Goal: Task Accomplishment & Management: Manage account settings

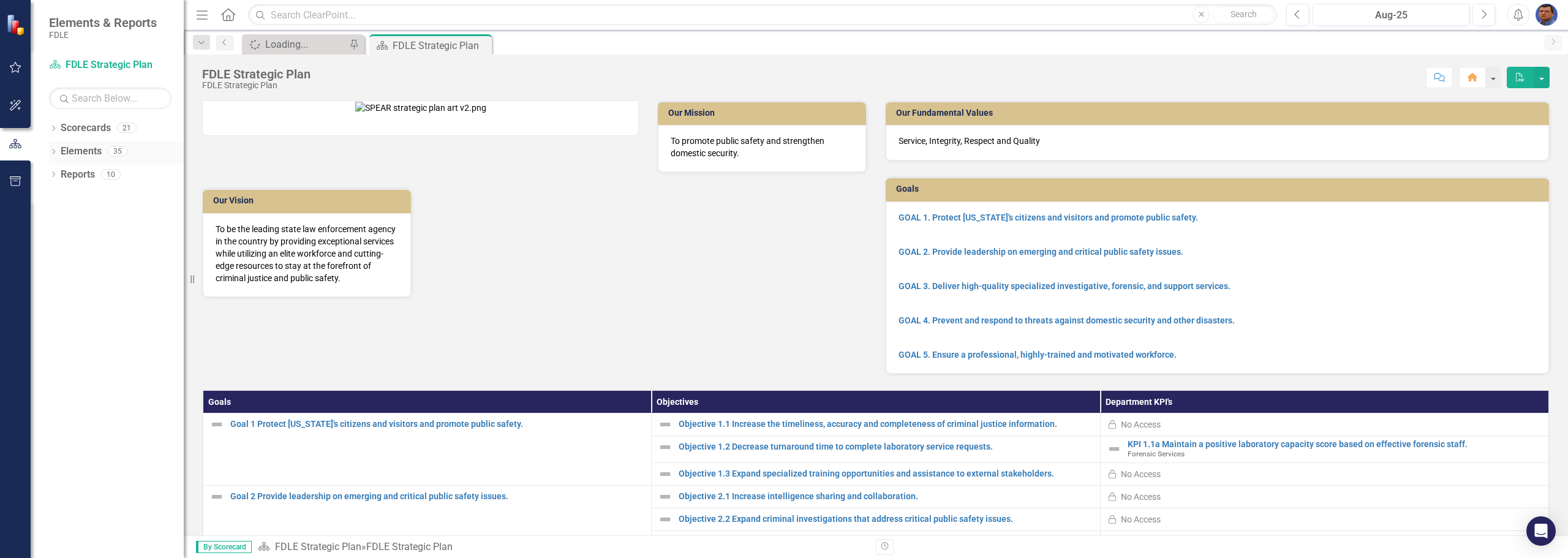
click at [54, 150] on icon "Dropdown" at bounding box center [54, 153] width 9 height 7
click at [52, 127] on icon "Dropdown" at bounding box center [54, 129] width 9 height 7
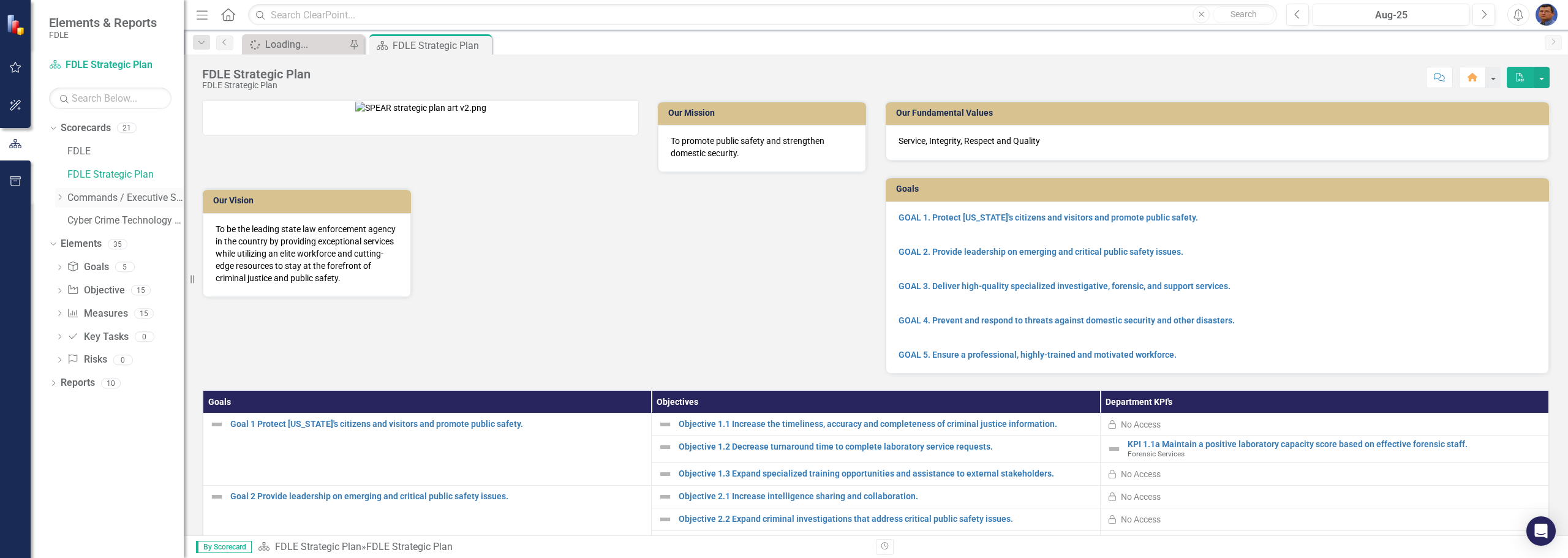
click at [61, 197] on icon at bounding box center [60, 197] width 3 height 6
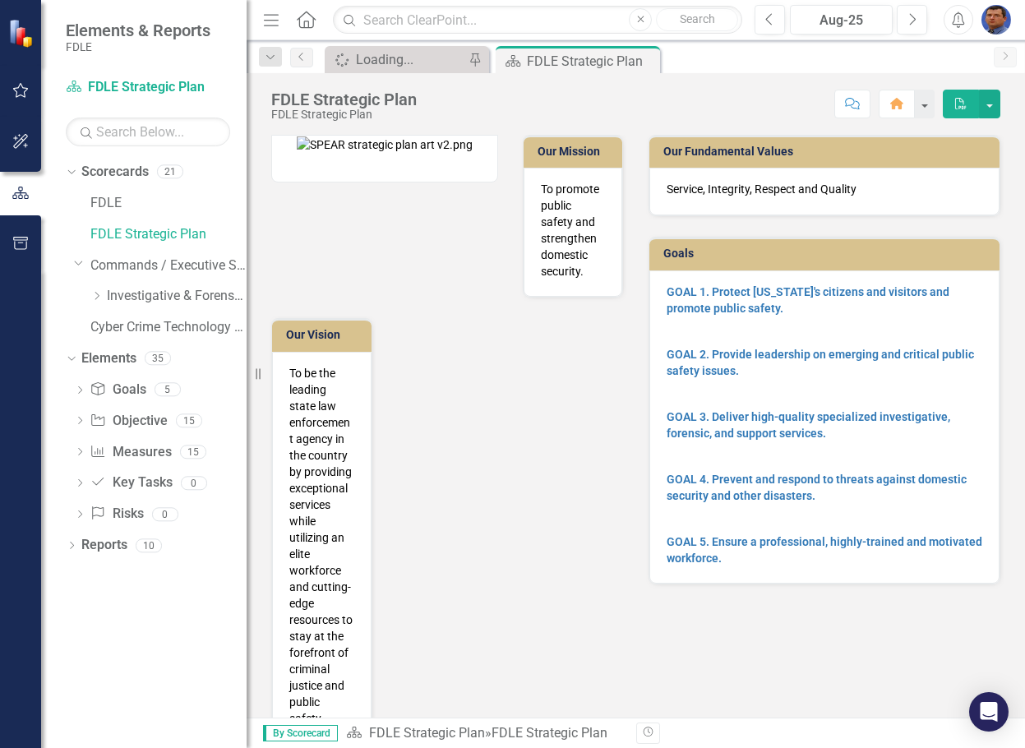
click at [304, 22] on icon at bounding box center [306, 19] width 19 height 17
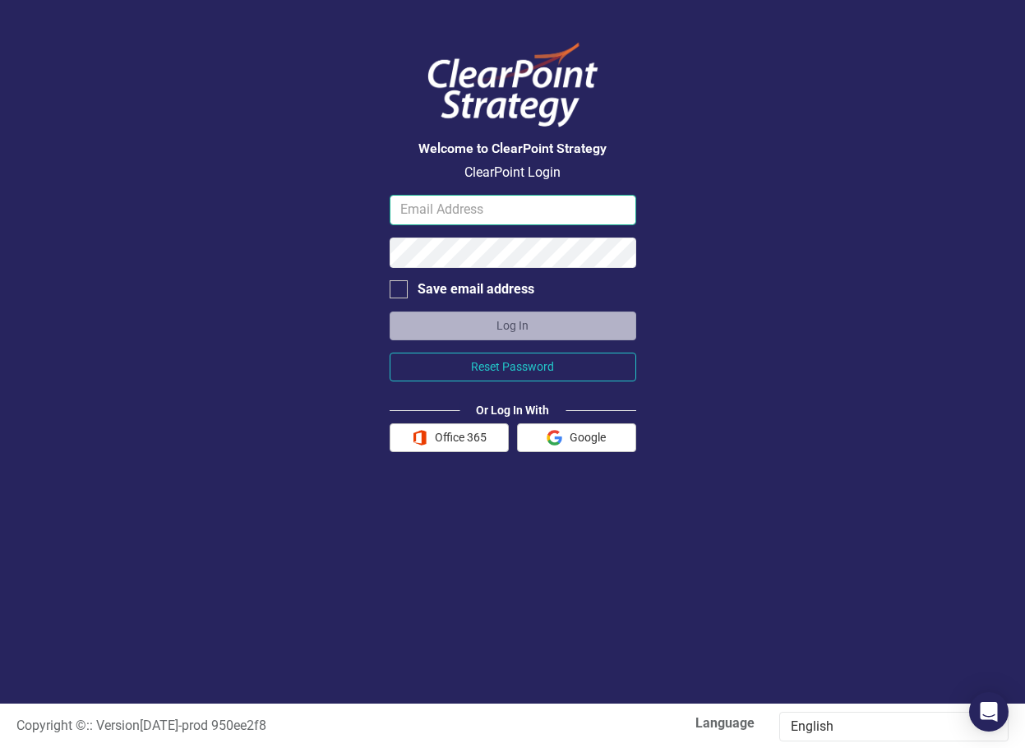
type input "[EMAIL_ADDRESS][DOMAIN_NAME][US_STATE]"
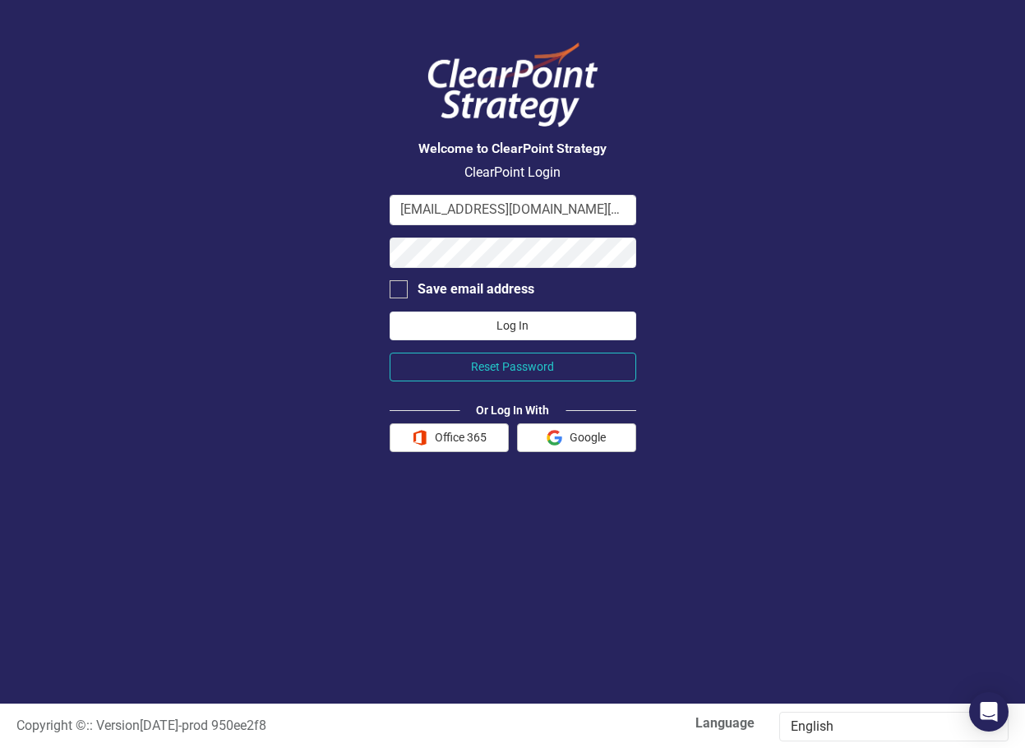
click at [526, 325] on button "Log In" at bounding box center [513, 325] width 247 height 29
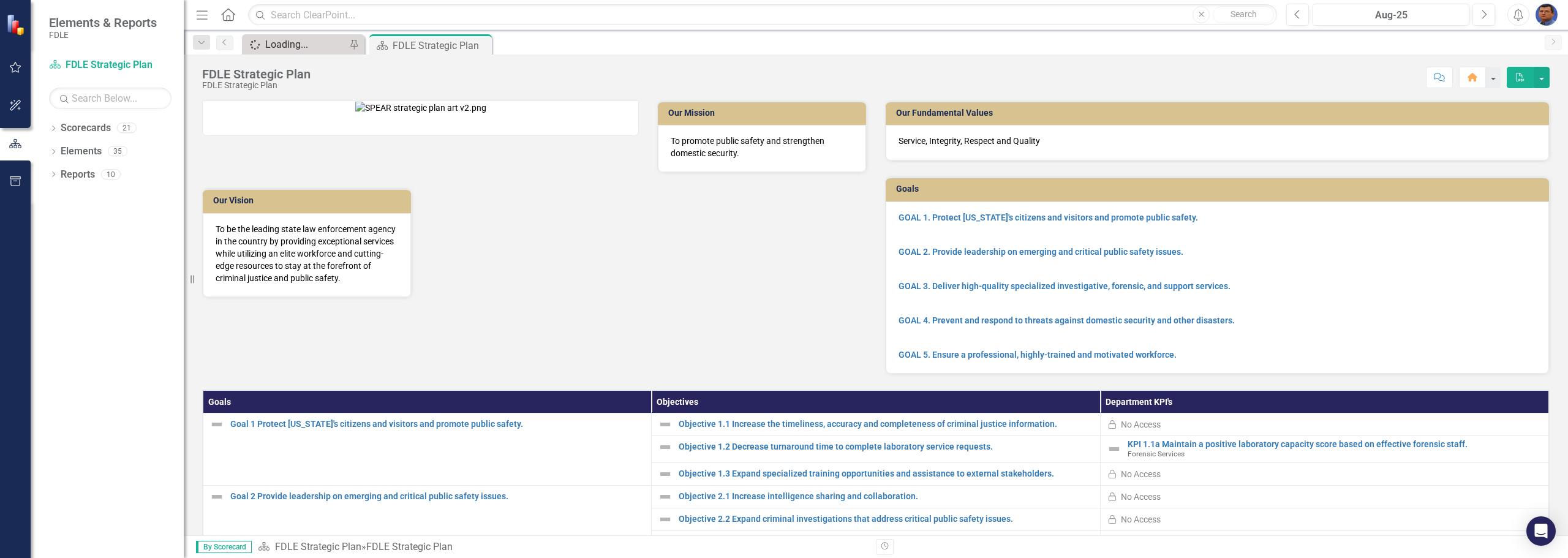
click at [302, 43] on div "Loading..." at bounding box center [306, 44] width 80 height 16
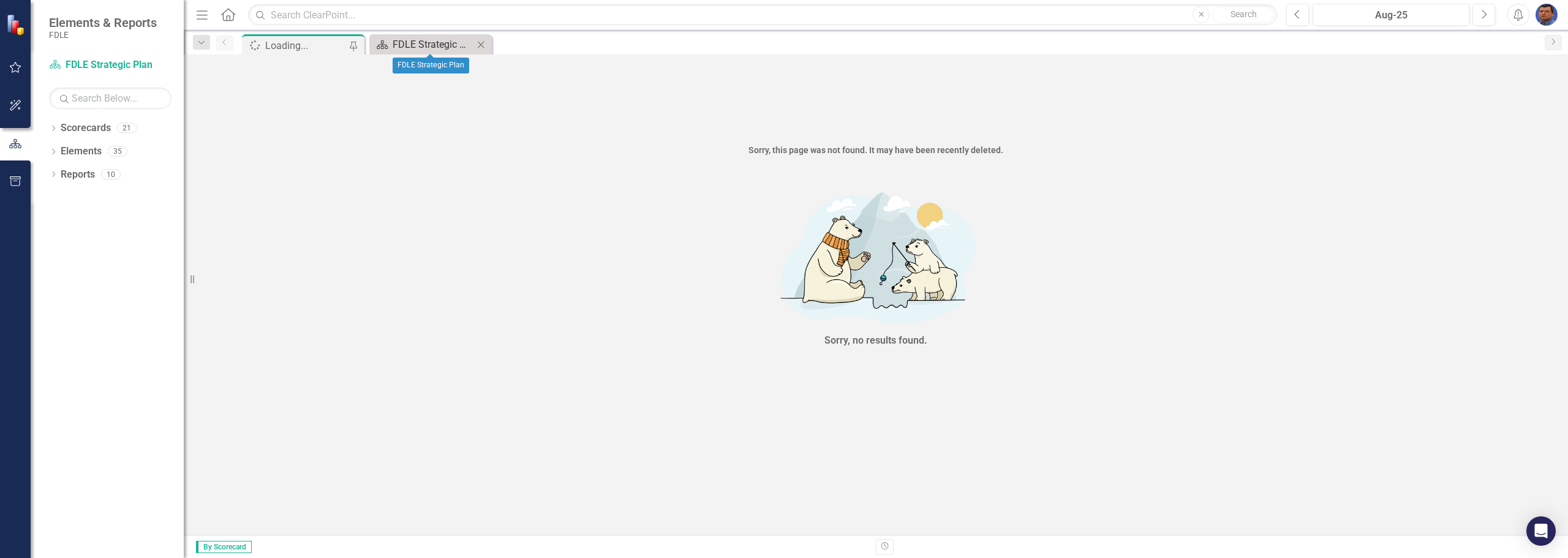
click at [414, 45] on div "FDLE Strategic Plan" at bounding box center [433, 44] width 80 height 16
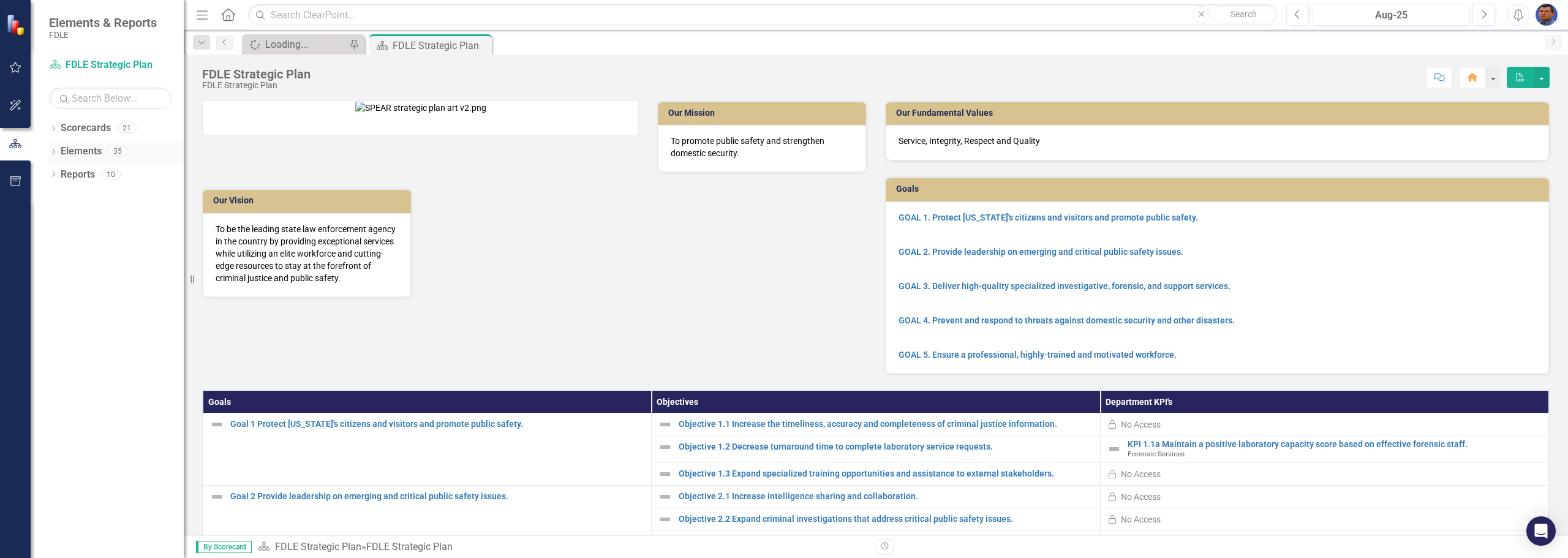
click at [53, 153] on icon "Dropdown" at bounding box center [54, 153] width 9 height 7
click at [54, 291] on icon at bounding box center [54, 290] width 3 height 5
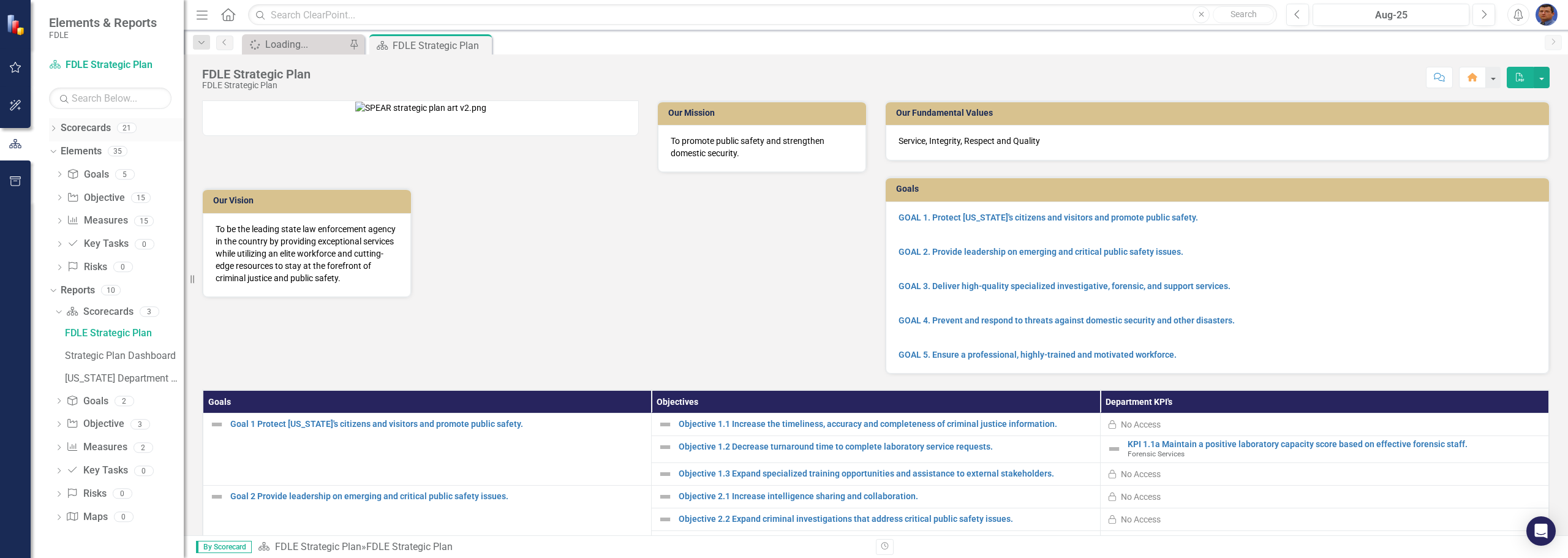
click at [52, 127] on icon "Dropdown" at bounding box center [54, 129] width 9 height 7
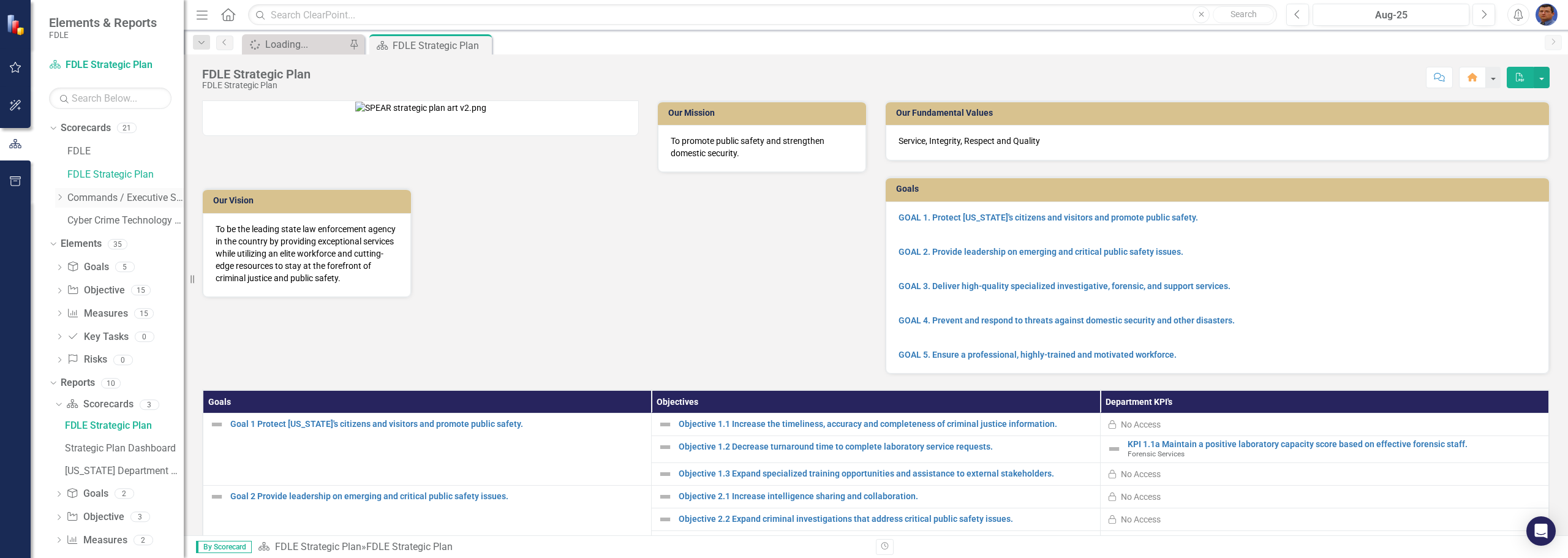
click at [60, 197] on icon "Dropdown" at bounding box center [60, 197] width 9 height 7
click at [74, 221] on icon "Dropdown" at bounding box center [72, 221] width 9 height 7
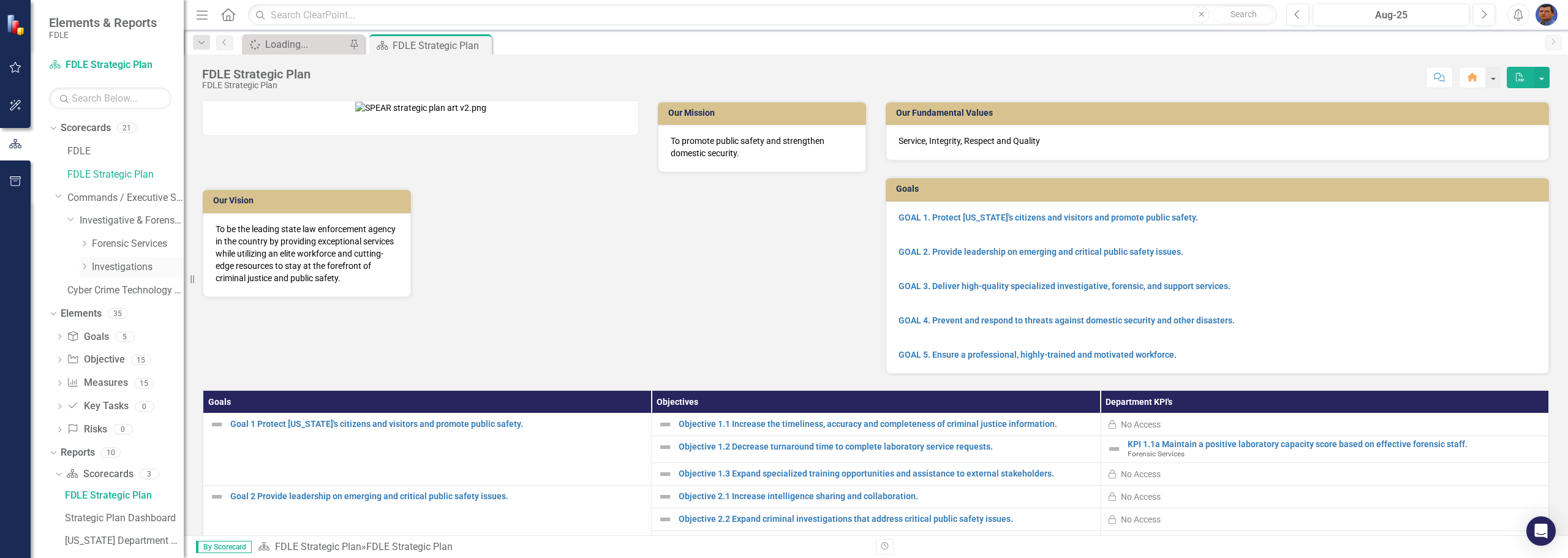
click at [84, 267] on icon "Dropdown" at bounding box center [84, 267] width 9 height 7
click at [97, 288] on icon at bounding box center [97, 290] width 3 height 6
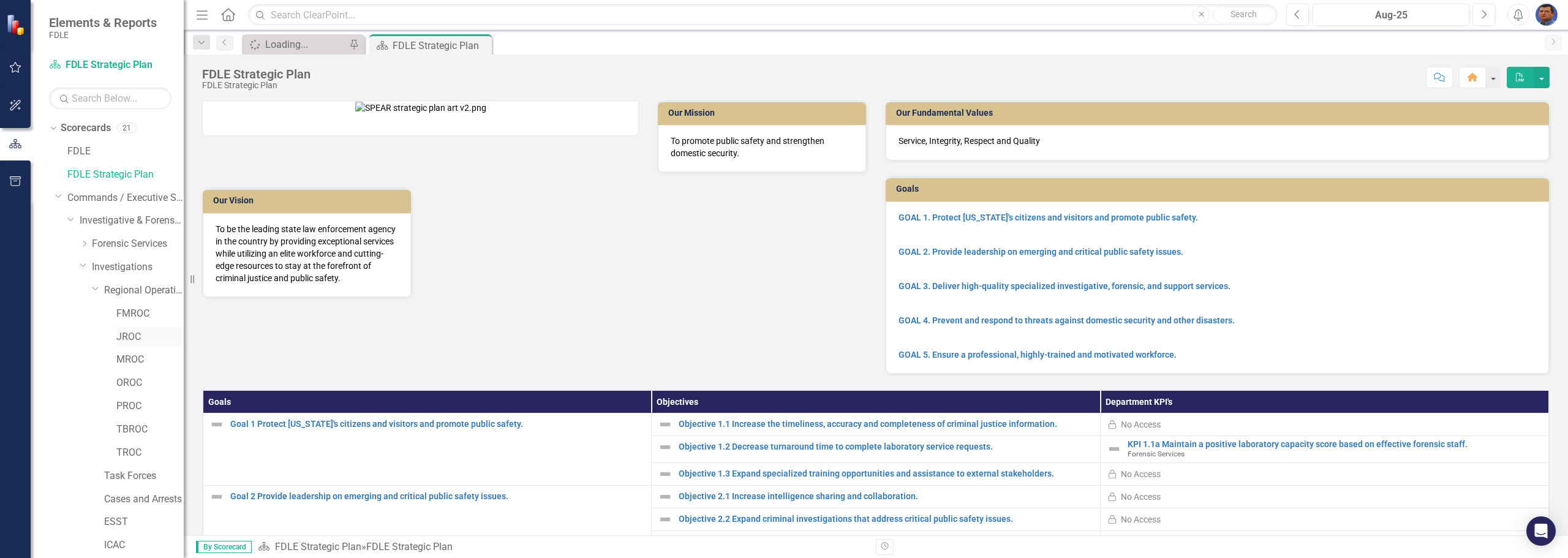
click at [129, 335] on link "JROC" at bounding box center [150, 337] width 67 height 14
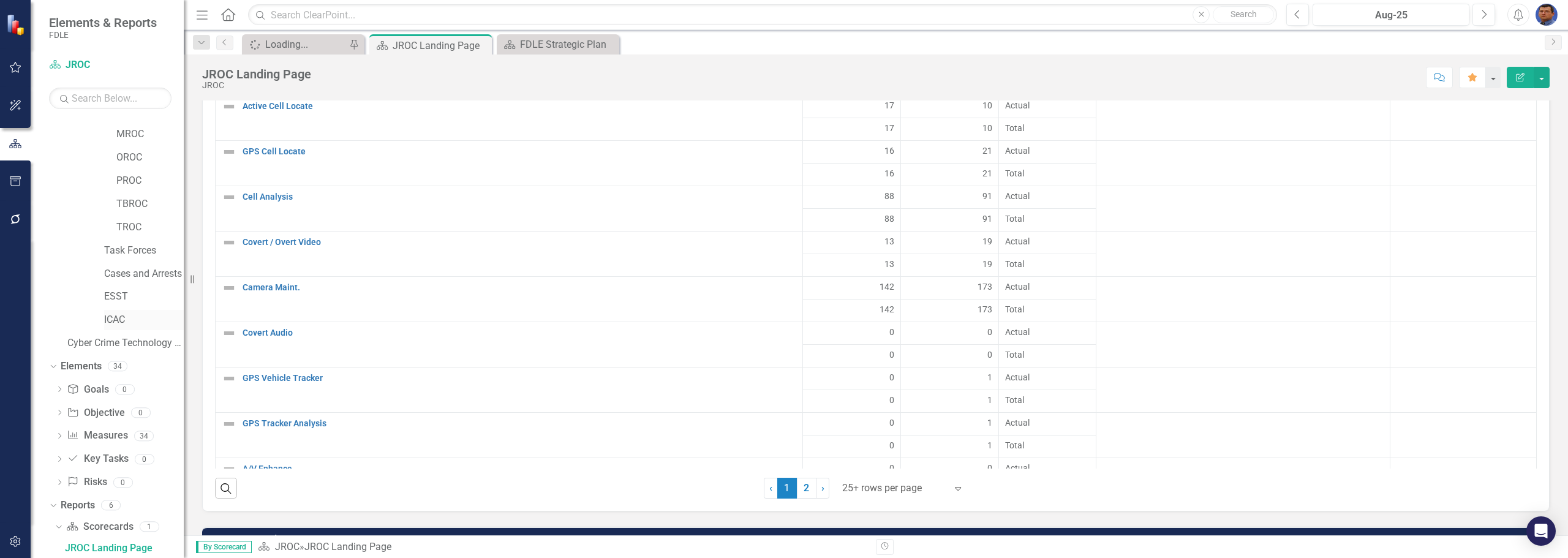
click at [114, 317] on link "ICAC" at bounding box center [144, 320] width 80 height 14
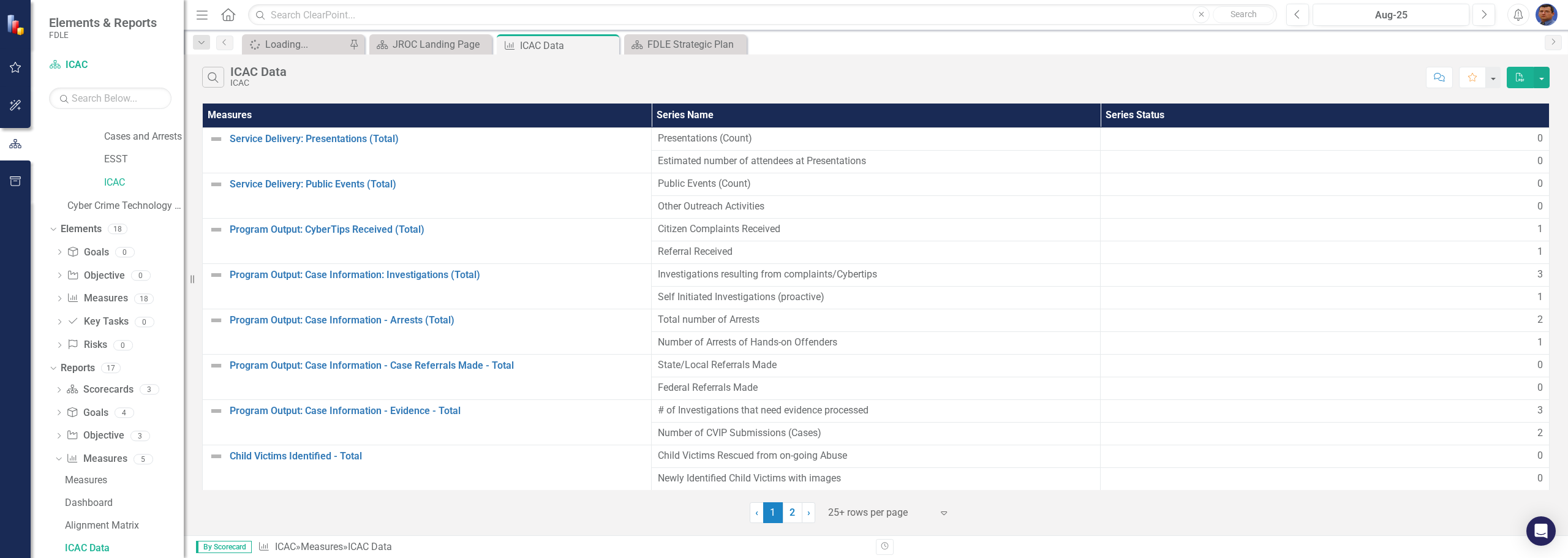
click at [763, 206] on span "Other Outreach Activities" at bounding box center [876, 206] width 436 height 14
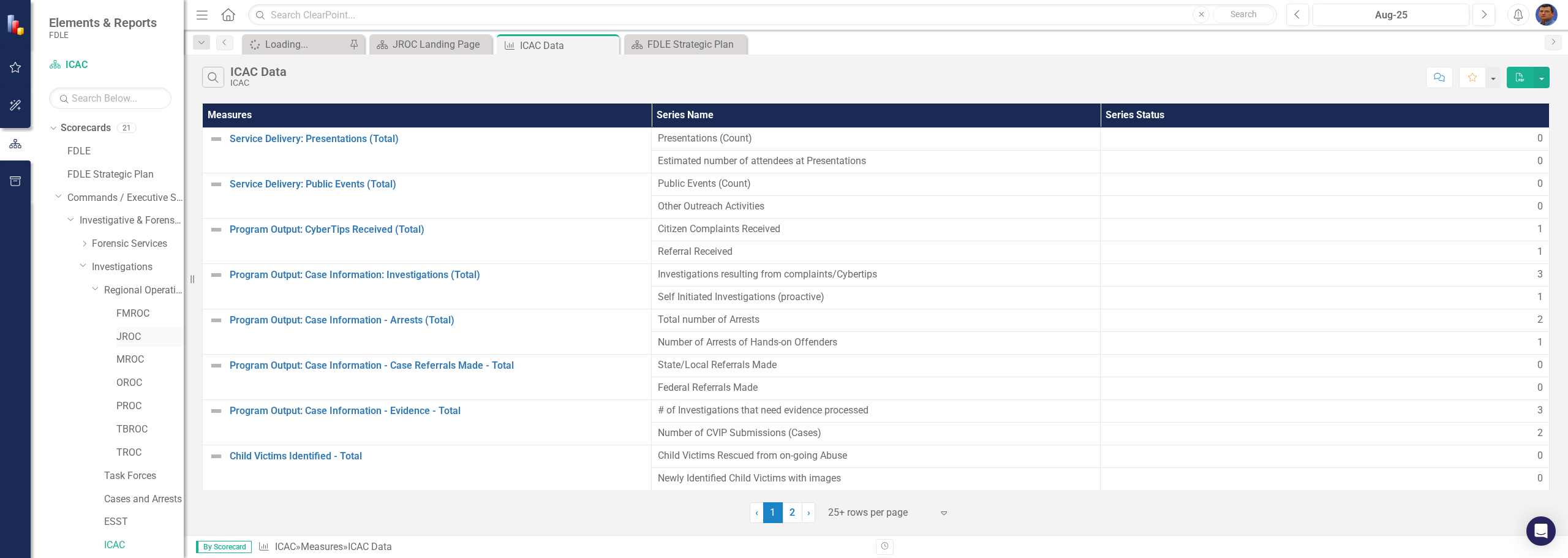
click at [121, 336] on link "JROC" at bounding box center [150, 337] width 67 height 14
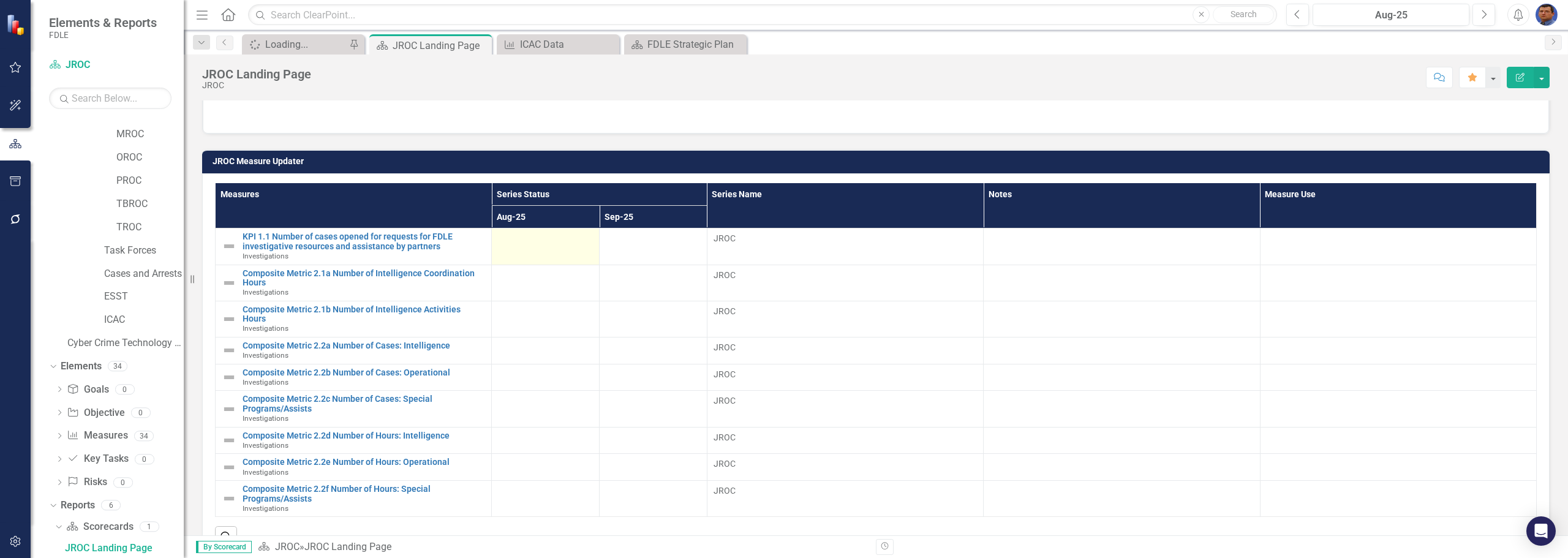
scroll to position [489, 0]
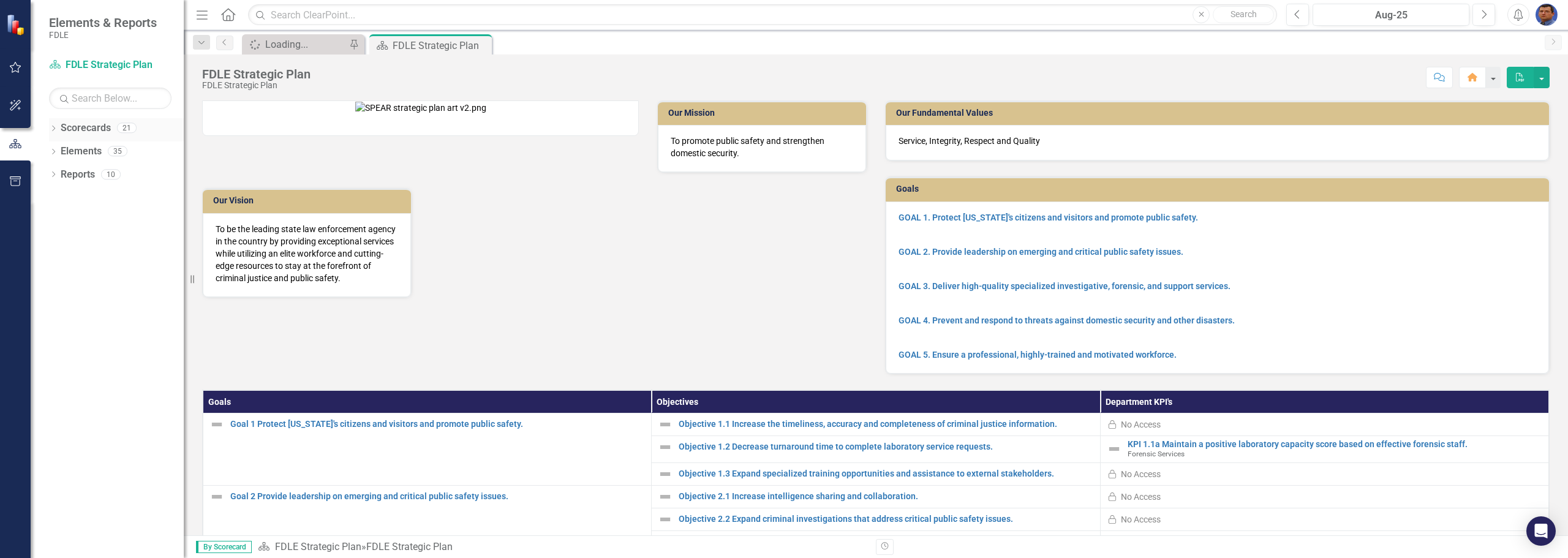
click at [50, 129] on icon "Dropdown" at bounding box center [54, 129] width 9 height 7
click at [58, 197] on icon "Dropdown" at bounding box center [60, 197] width 9 height 7
click at [74, 219] on icon "Dropdown" at bounding box center [72, 221] width 9 height 7
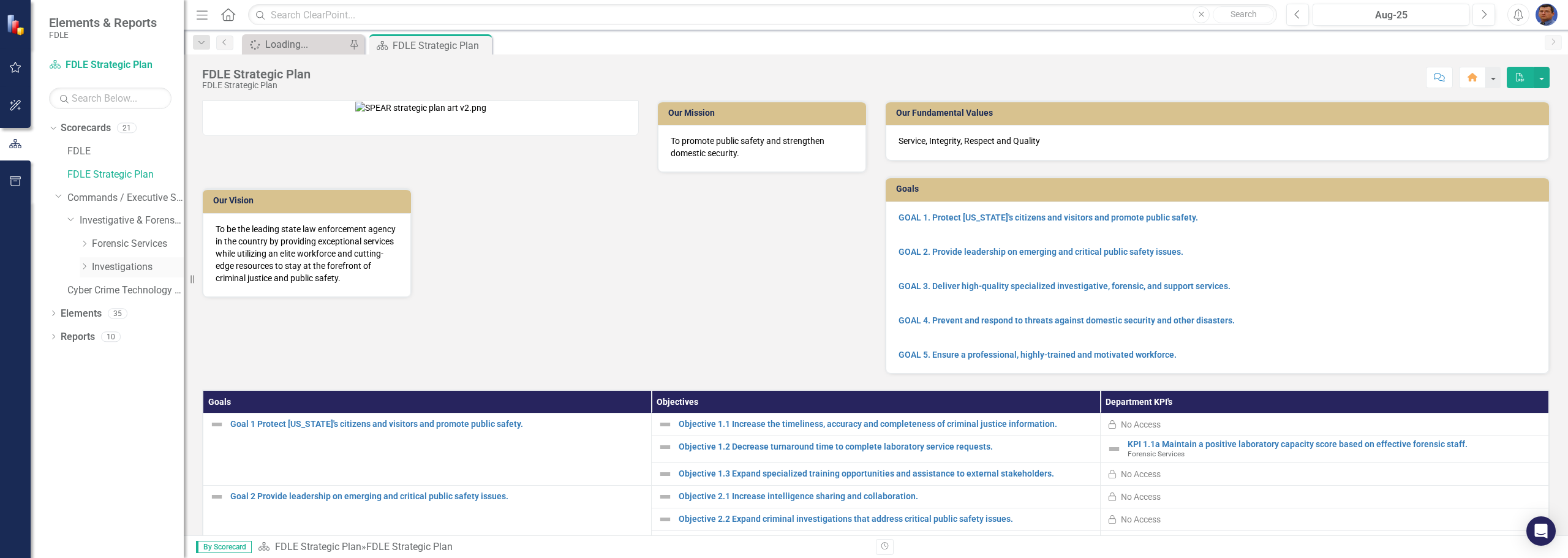
click at [86, 264] on icon "Dropdown" at bounding box center [84, 267] width 9 height 7
click at [97, 288] on icon at bounding box center [97, 290] width 3 height 6
click at [128, 336] on link "JROC" at bounding box center [150, 337] width 67 height 14
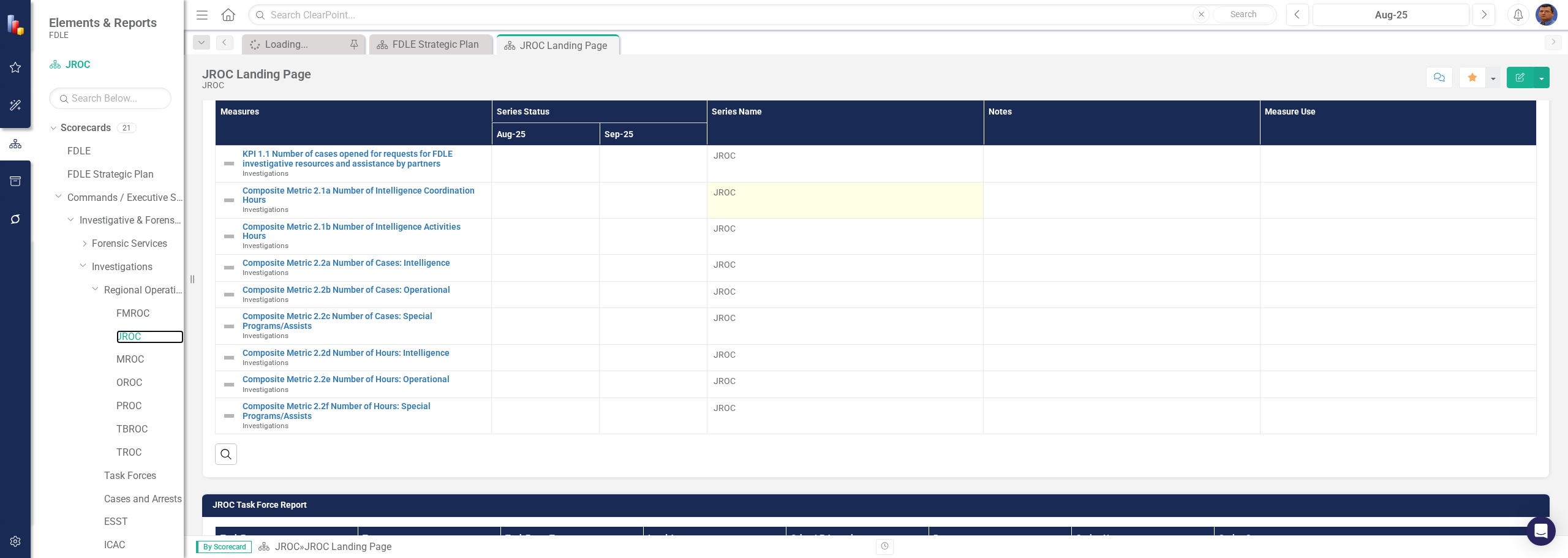
scroll to position [367, 0]
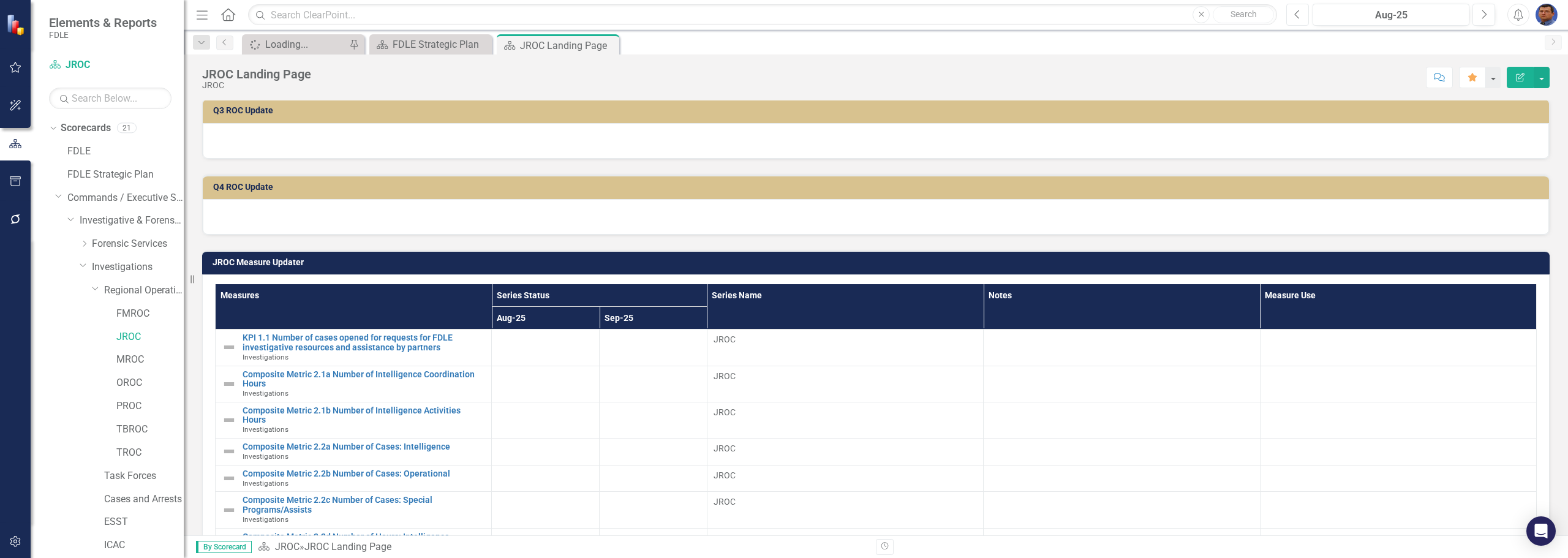
click at [1303, 18] on button "Previous" at bounding box center [1297, 15] width 22 height 22
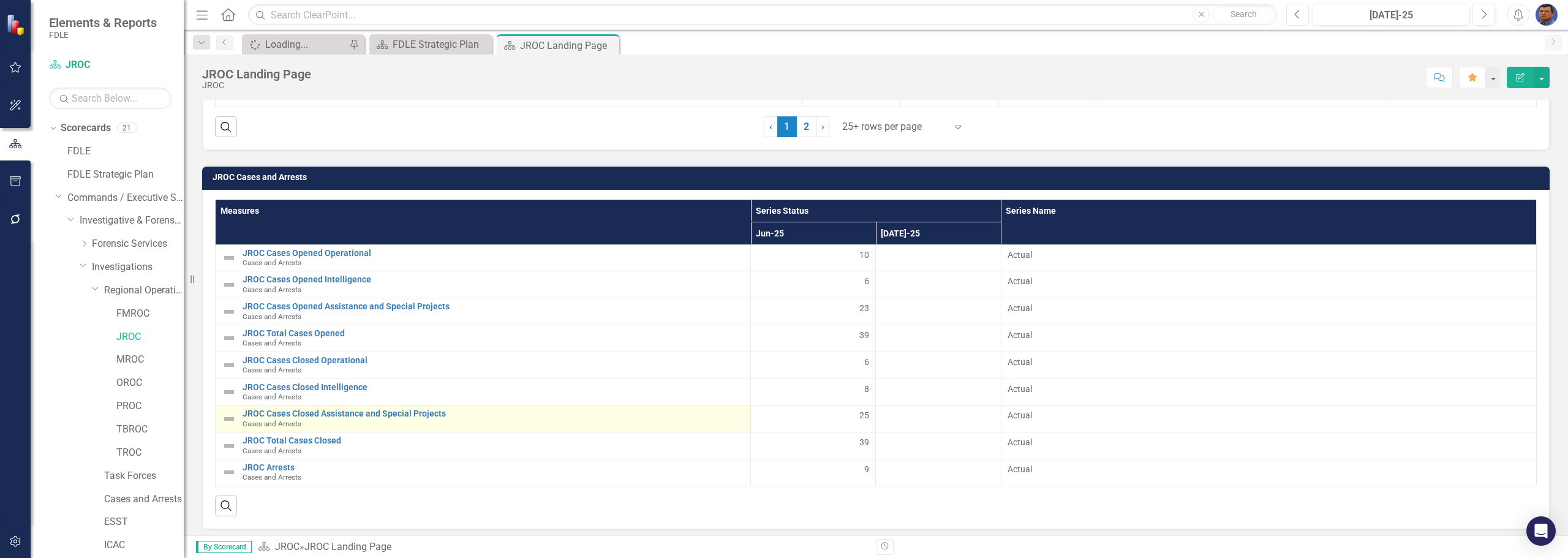
scroll to position [2416, 0]
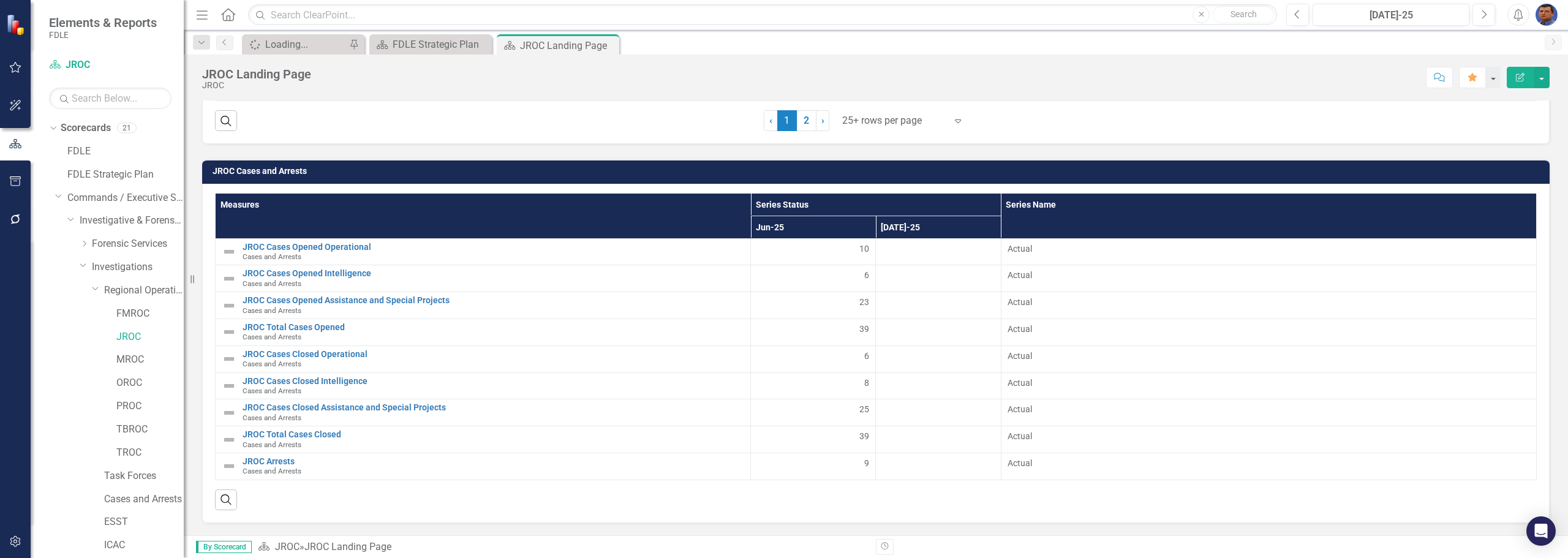
click at [968, 328] on div at bounding box center [938, 330] width 112 height 15
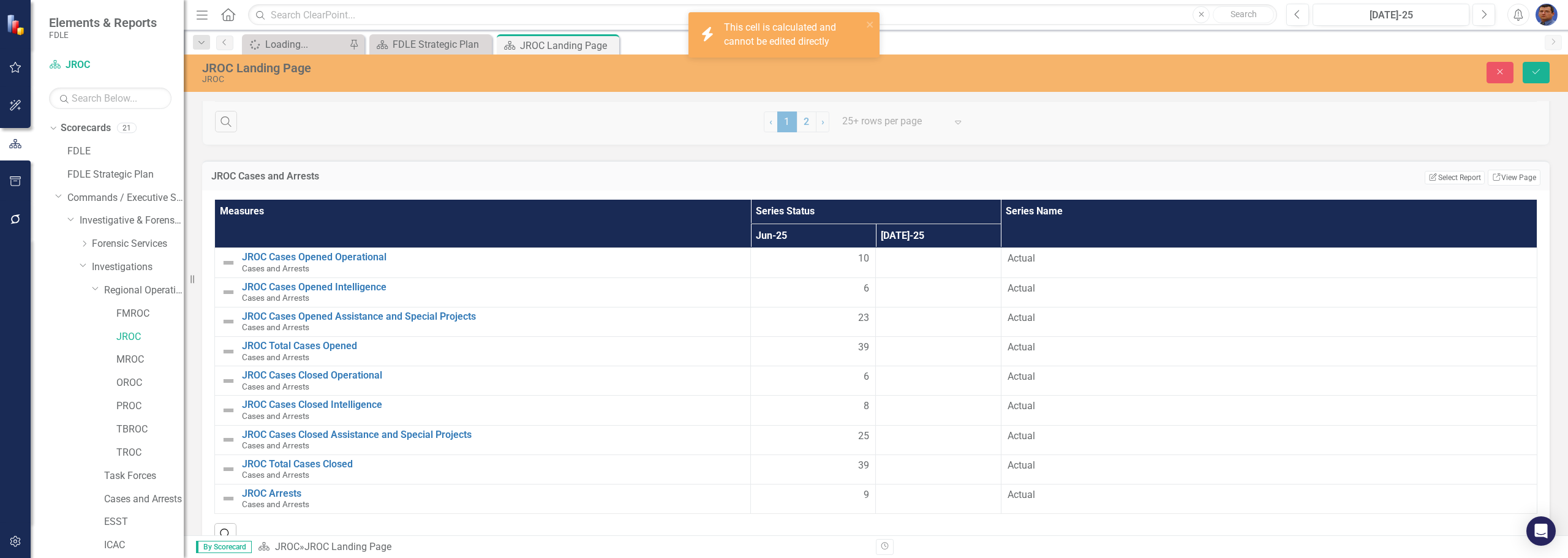
click at [978, 350] on div at bounding box center [938, 348] width 112 height 15
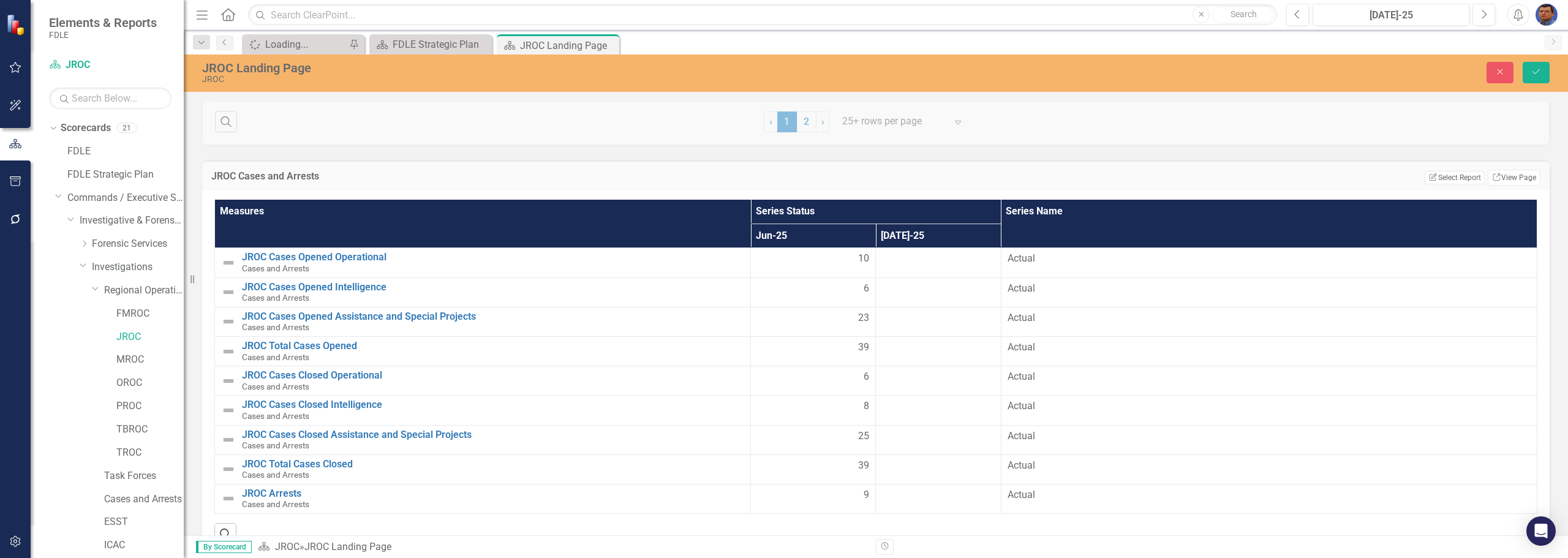
click at [970, 355] on td at bounding box center [938, 350] width 125 height 29
click at [923, 343] on div at bounding box center [938, 348] width 112 height 15
click at [920, 351] on div at bounding box center [938, 348] width 112 height 15
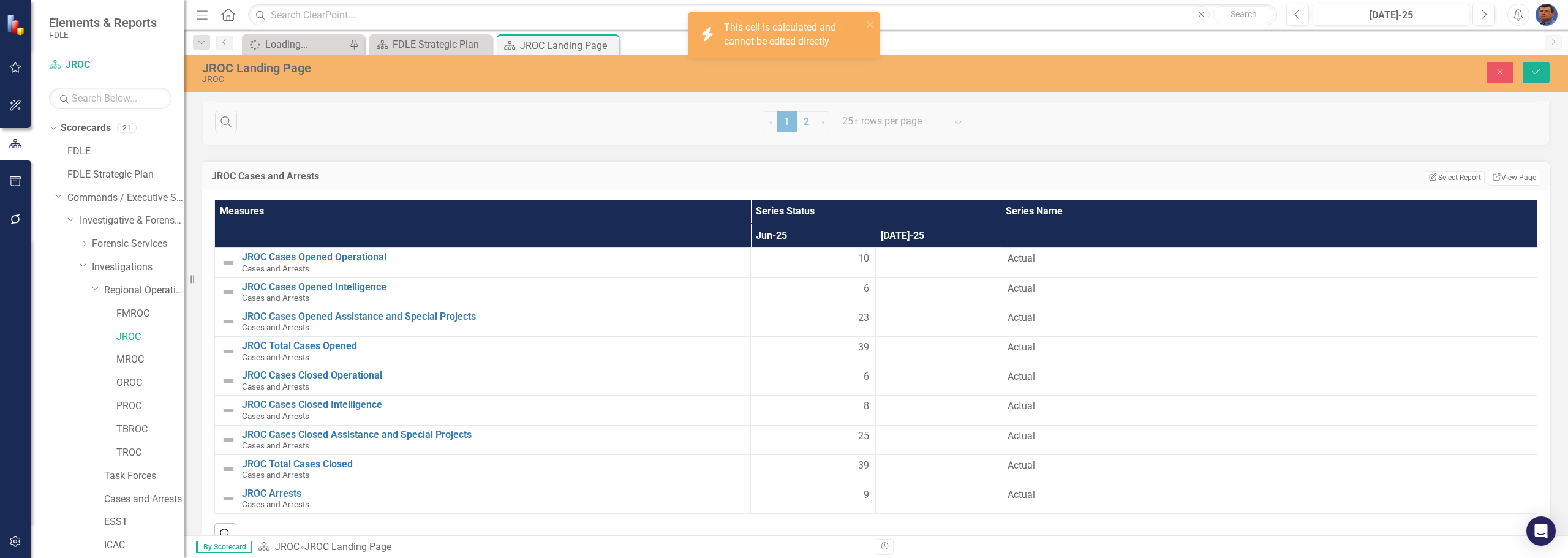
click at [920, 351] on div at bounding box center [938, 348] width 112 height 15
click at [906, 352] on div at bounding box center [938, 348] width 112 height 15
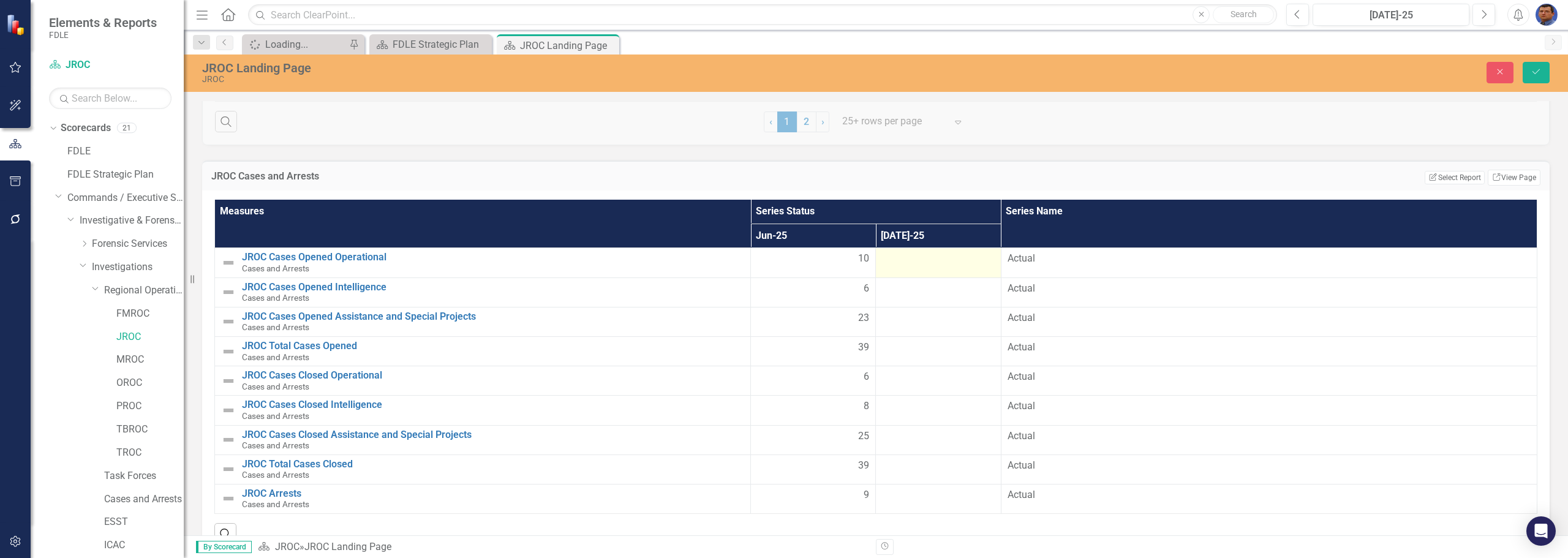
click at [919, 263] on div at bounding box center [938, 259] width 112 height 15
click at [912, 309] on td at bounding box center [938, 321] width 125 height 29
click at [912, 343] on div at bounding box center [938, 348] width 112 height 15
click at [919, 377] on div at bounding box center [938, 377] width 112 height 15
click at [921, 387] on td at bounding box center [938, 380] width 125 height 29
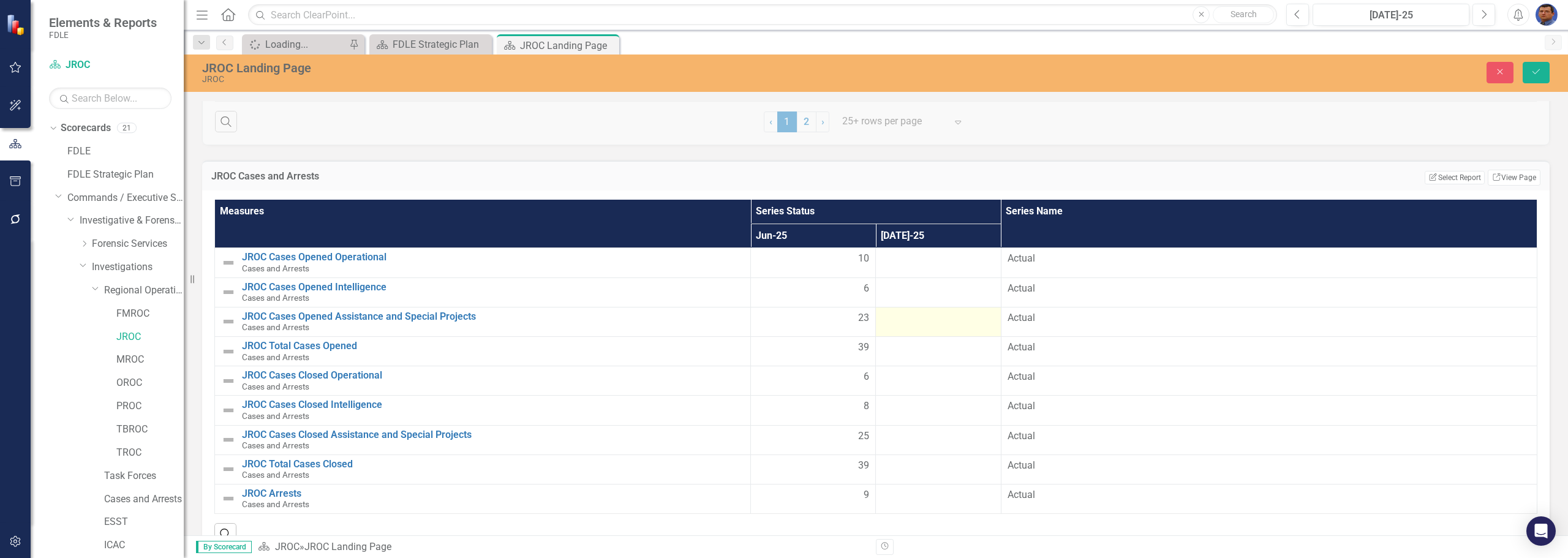
click at [935, 329] on td at bounding box center [938, 321] width 125 height 29
click at [935, 329] on input "number" at bounding box center [938, 322] width 112 height 22
click at [938, 297] on td at bounding box center [938, 291] width 125 height 29
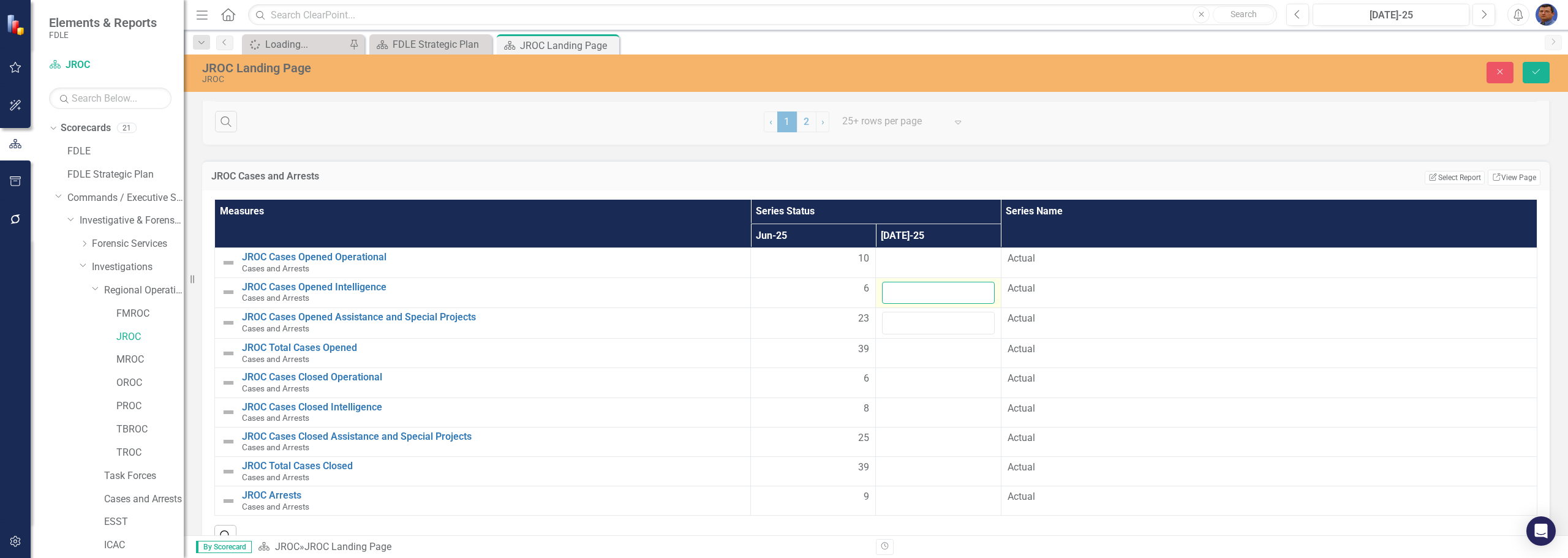
click at [938, 297] on input "number" at bounding box center [938, 293] width 112 height 22
click at [920, 258] on div at bounding box center [938, 259] width 112 height 15
click at [905, 266] on input "number" at bounding box center [938, 263] width 112 height 22
type input "10"
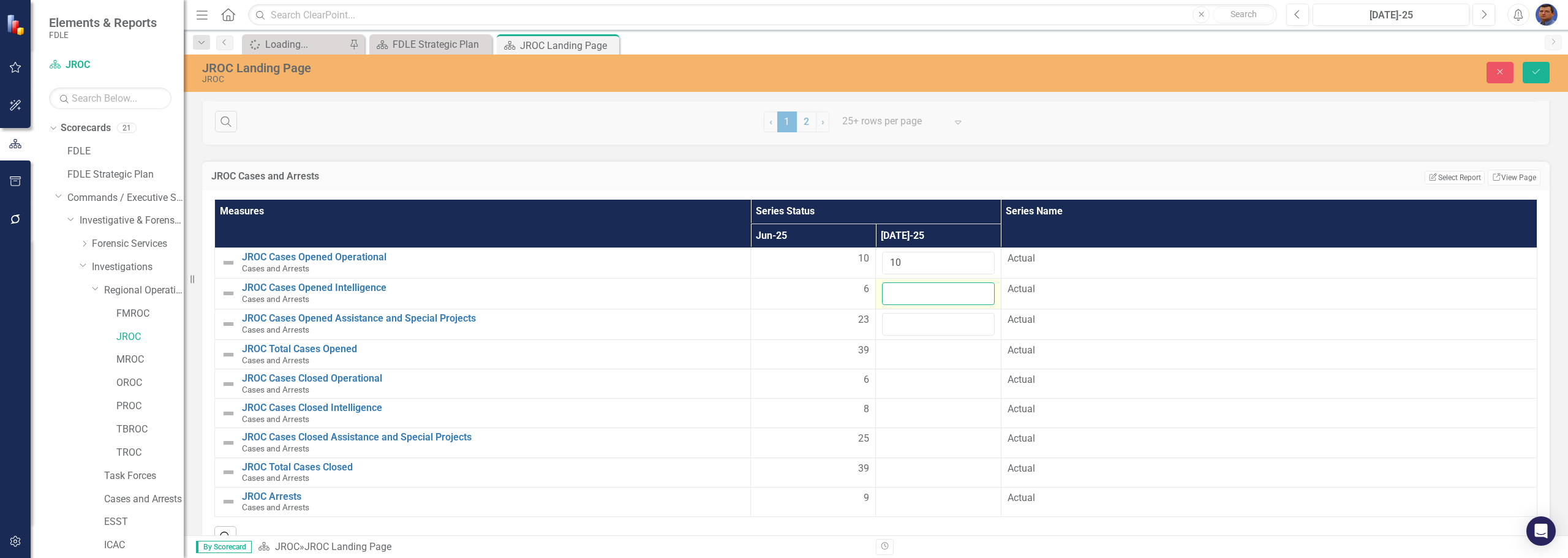
click at [904, 297] on input "number" at bounding box center [938, 294] width 112 height 22
type input "6"
click at [900, 326] on input "number" at bounding box center [938, 324] width 112 height 22
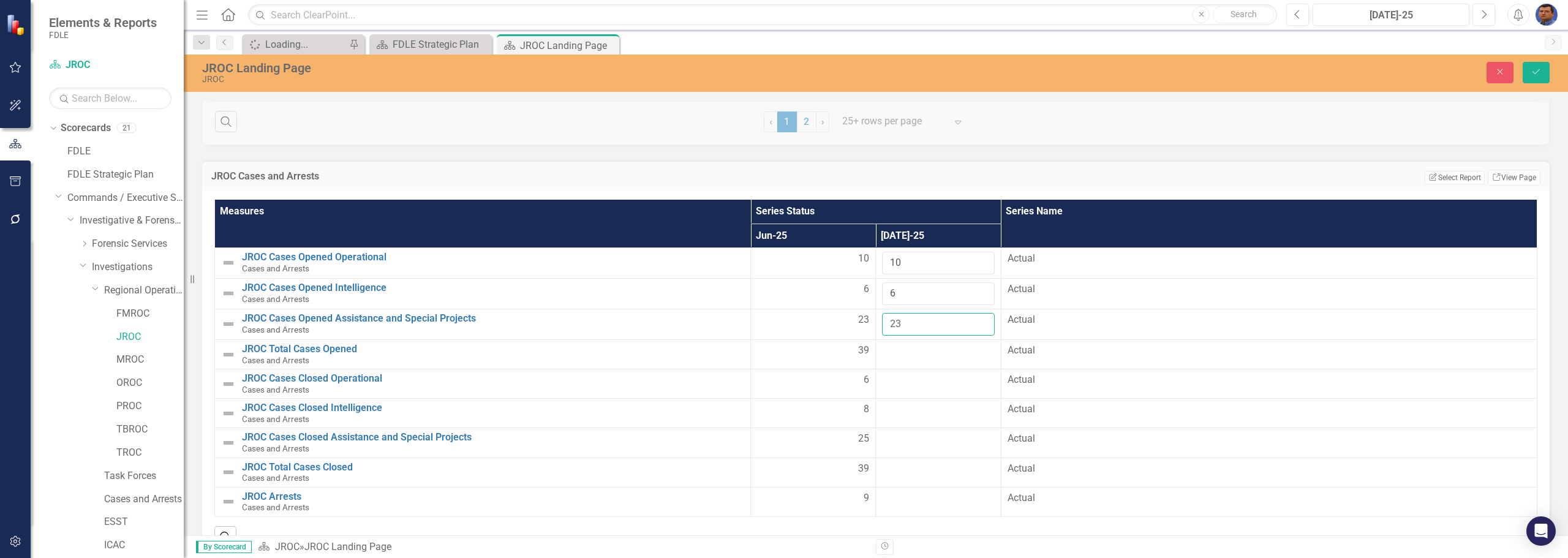
type input "23"
click at [900, 355] on div at bounding box center [938, 351] width 112 height 15
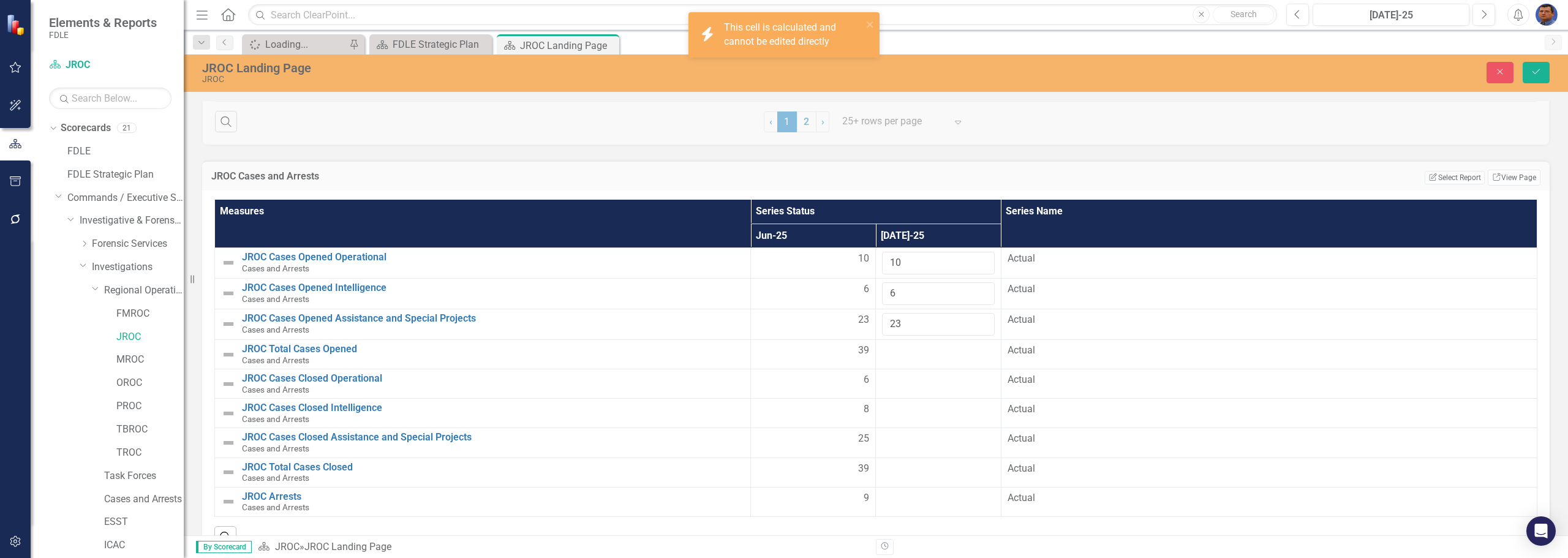
click at [928, 357] on div at bounding box center [938, 351] width 112 height 15
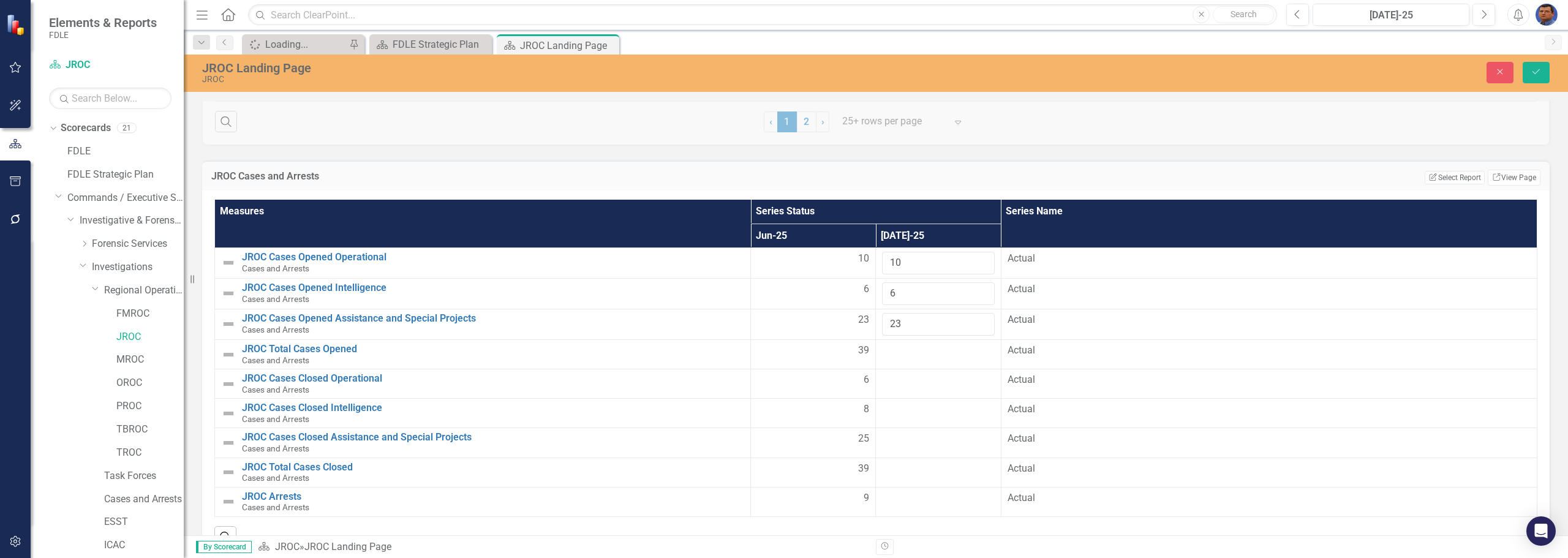
click at [928, 357] on div at bounding box center [938, 351] width 112 height 15
click at [1531, 71] on icon "Save" at bounding box center [1536, 72] width 11 height 9
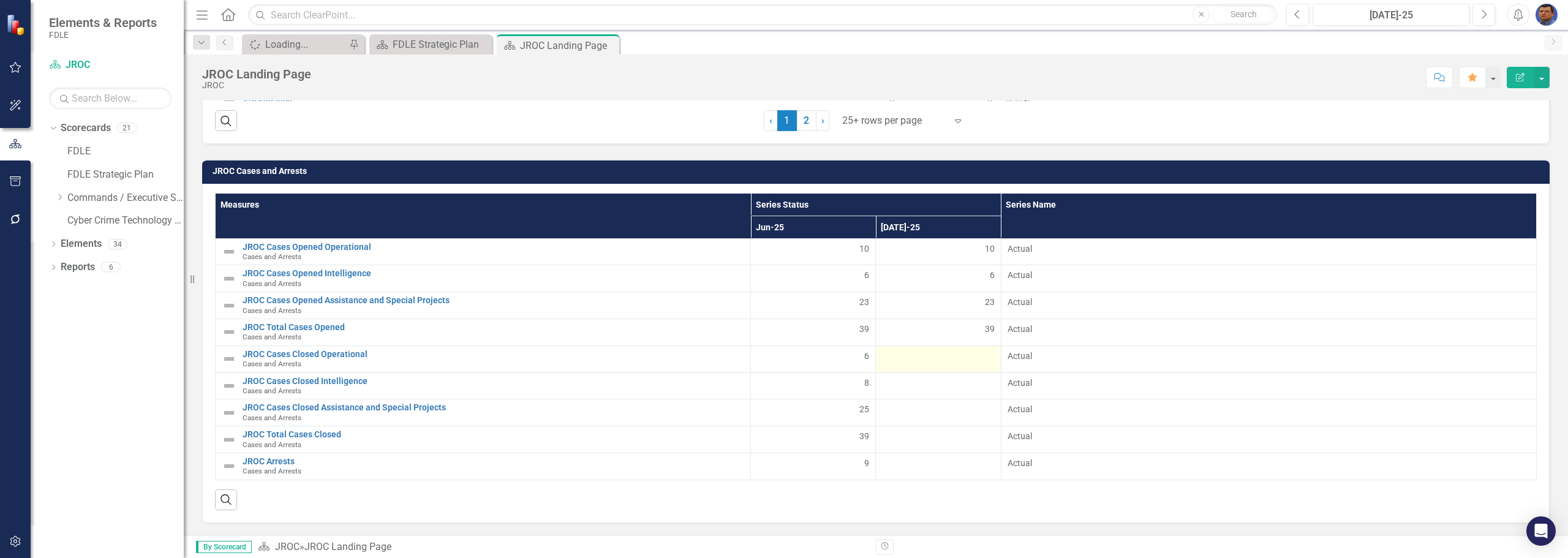
click at [976, 361] on div at bounding box center [938, 357] width 112 height 15
click at [943, 362] on div at bounding box center [938, 357] width 112 height 15
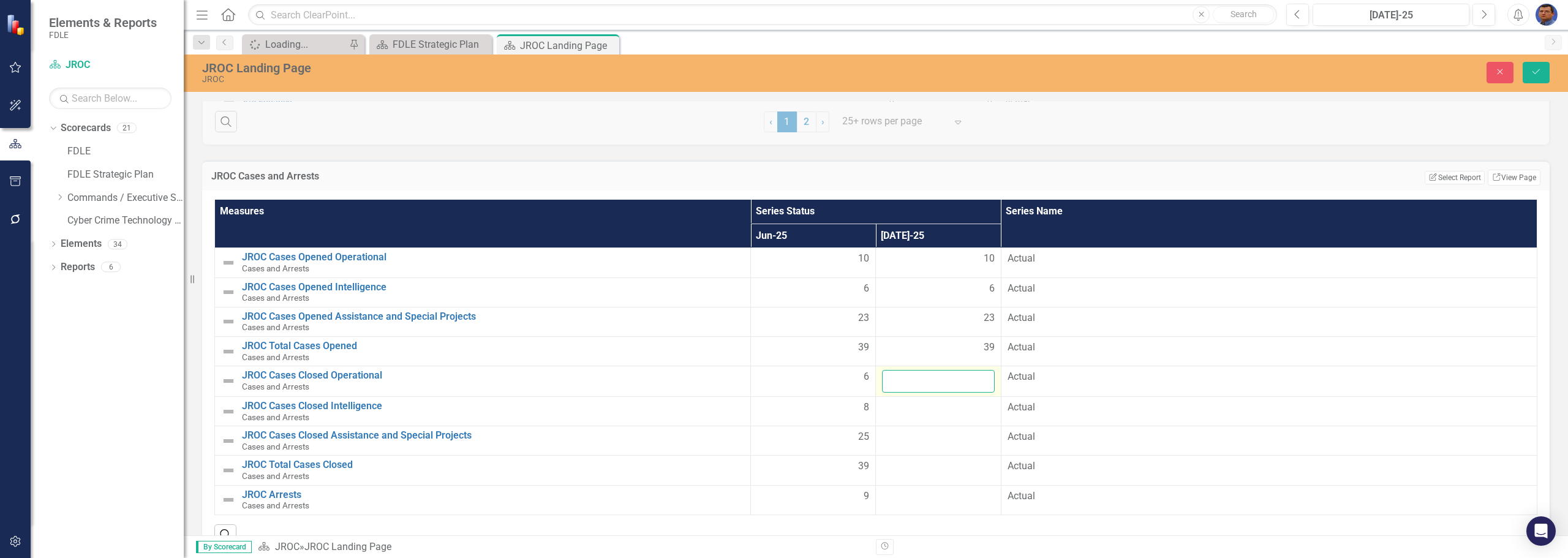
click at [960, 383] on input "number" at bounding box center [938, 381] width 112 height 22
type input "6"
click at [946, 419] on td at bounding box center [938, 410] width 125 height 29
click at [971, 413] on div at bounding box center [938, 408] width 112 height 15
click at [899, 413] on div at bounding box center [938, 408] width 112 height 15
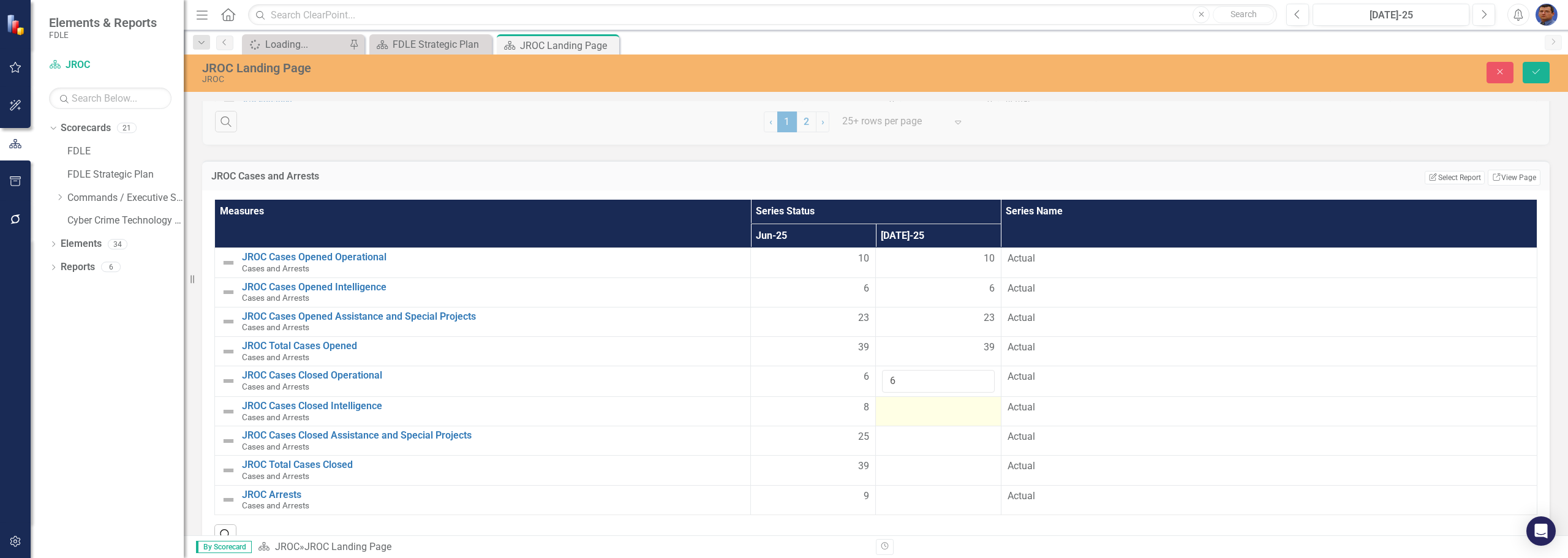
click at [899, 413] on div at bounding box center [938, 408] width 112 height 15
click at [900, 413] on input "number" at bounding box center [938, 411] width 112 height 22
type input "8"
click at [914, 441] on div at bounding box center [938, 439] width 112 height 15
click at [923, 441] on div at bounding box center [938, 439] width 112 height 15
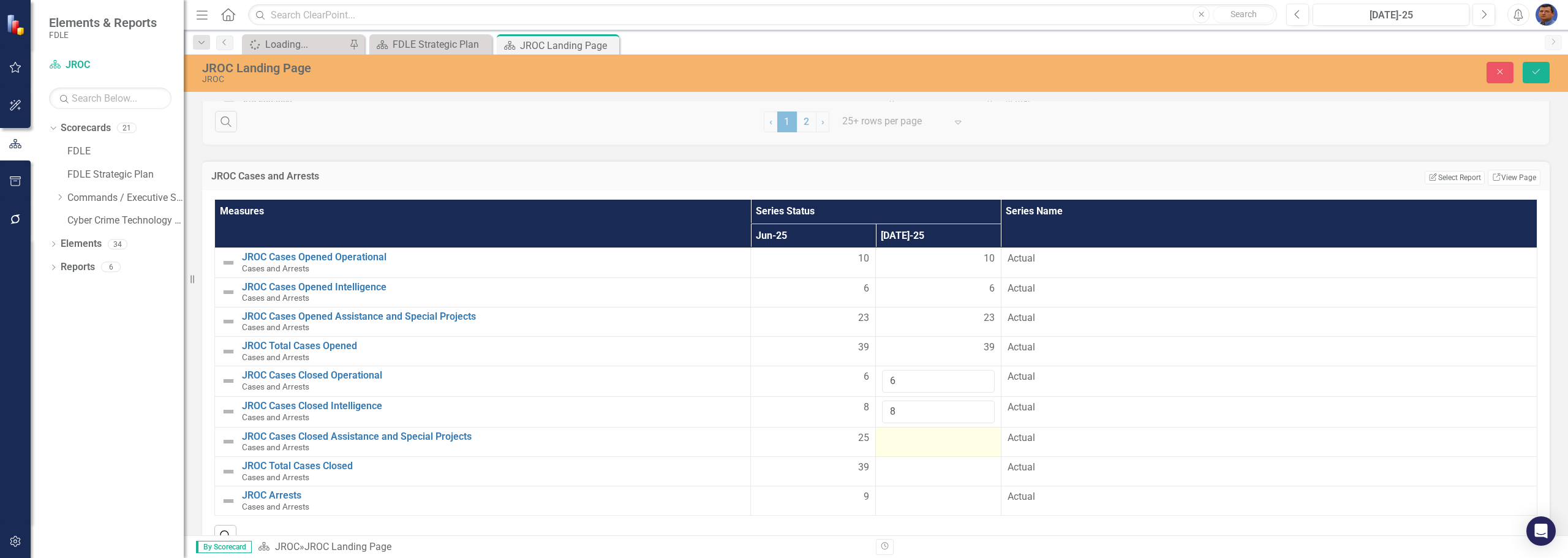
click at [923, 441] on div at bounding box center [938, 439] width 112 height 15
click at [923, 441] on input "number" at bounding box center [938, 443] width 112 height 22
type input "25"
click at [916, 470] on div at bounding box center [938, 469] width 112 height 15
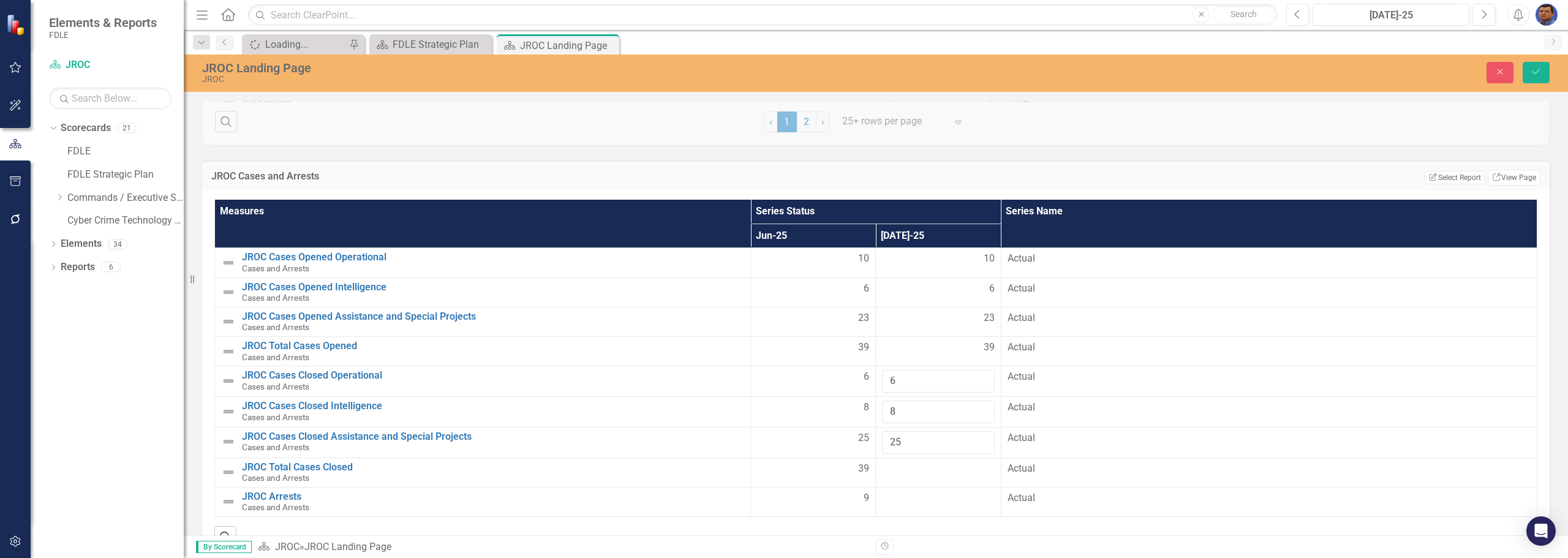
click at [916, 470] on div at bounding box center [938, 469] width 112 height 15
click at [1537, 76] on icon "Save" at bounding box center [1536, 72] width 11 height 9
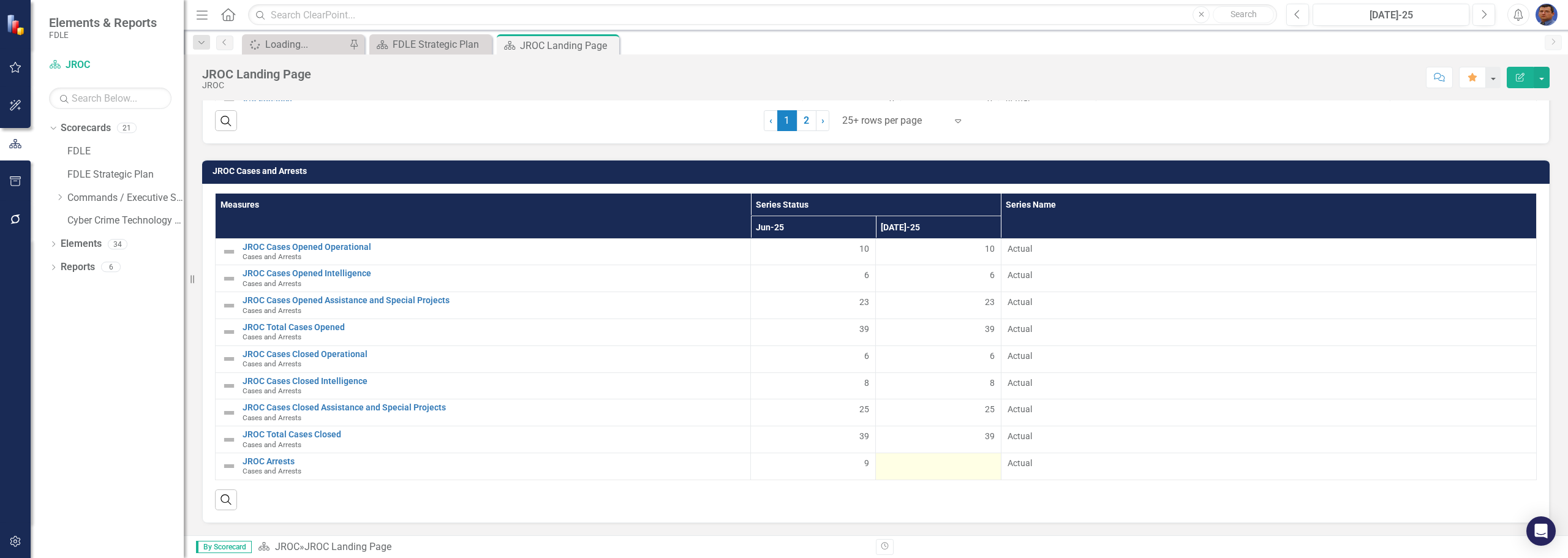
click at [905, 470] on div at bounding box center [938, 464] width 112 height 15
click at [908, 466] on div at bounding box center [938, 464] width 112 height 15
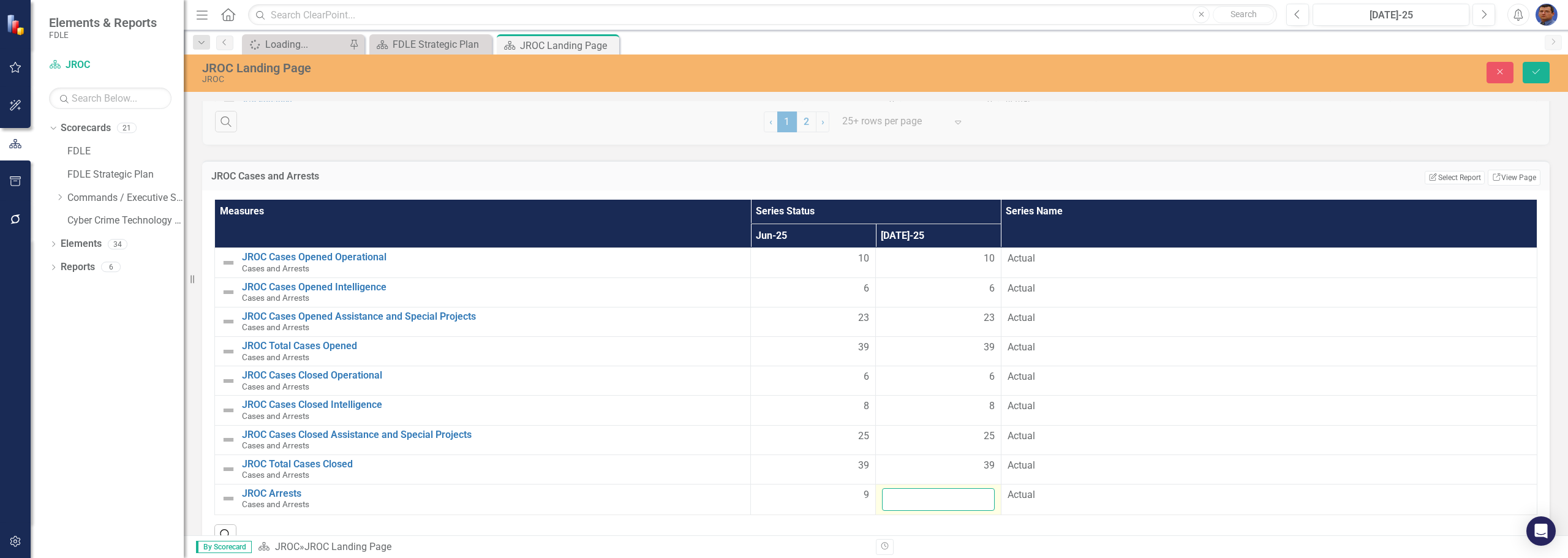
click at [935, 504] on input "number" at bounding box center [938, 499] width 112 height 22
type input "9"
click at [1536, 74] on icon "Save" at bounding box center [1536, 72] width 11 height 9
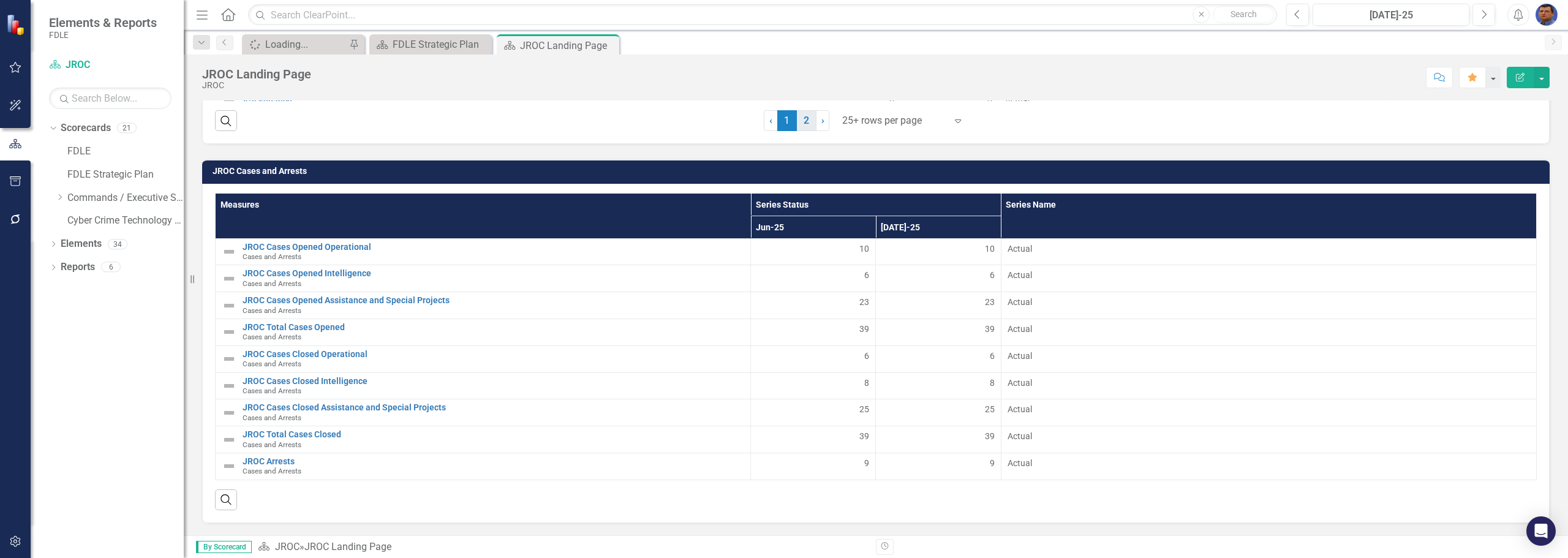
click at [797, 120] on link "2" at bounding box center [806, 121] width 19 height 21
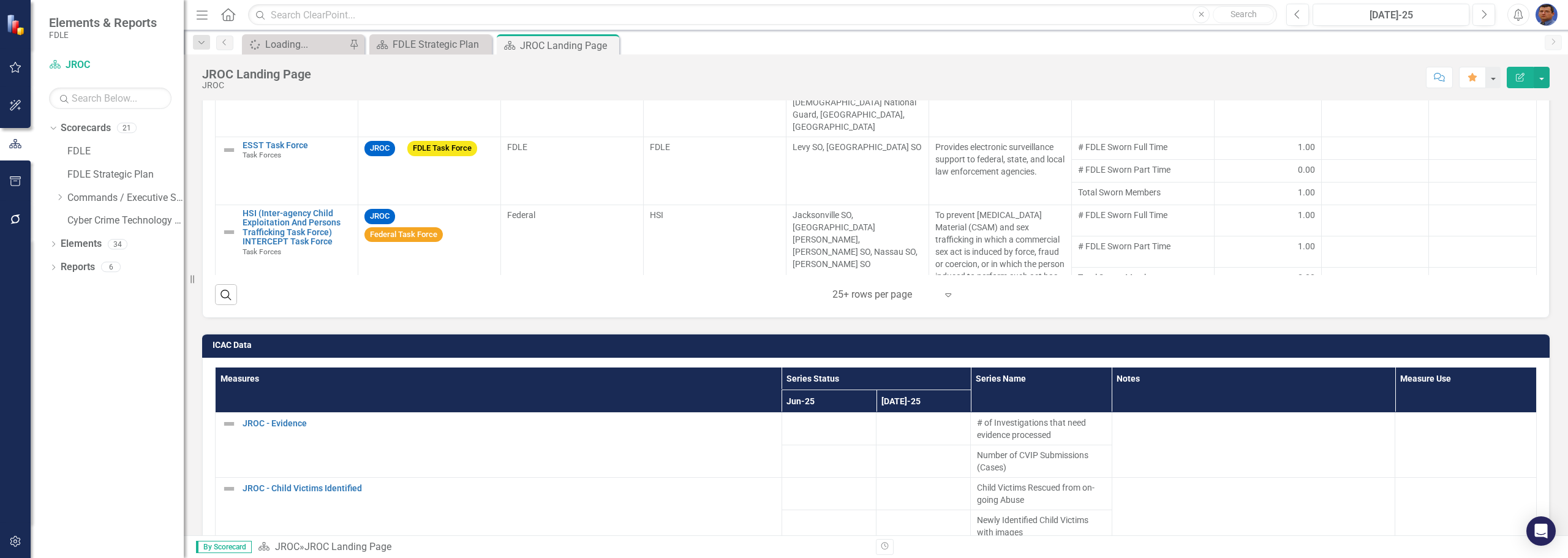
scroll to position [321, 0]
click at [881, 12] on input "text" at bounding box center [762, 15] width 1029 height 22
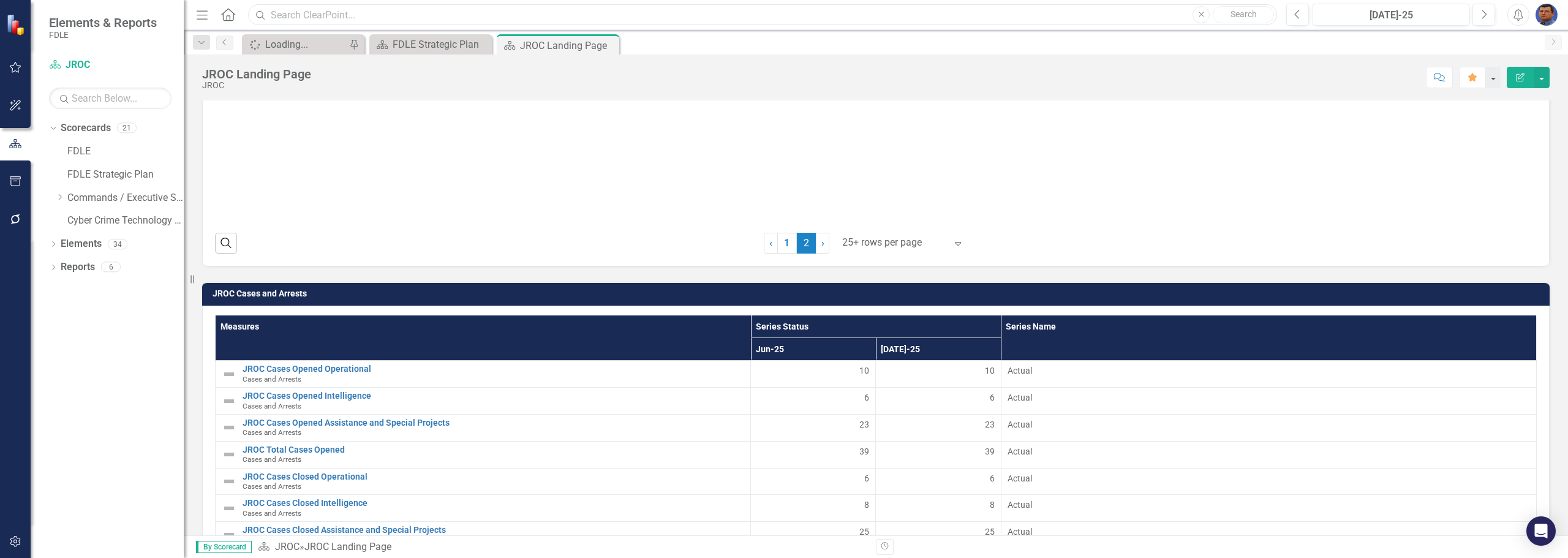
scroll to position [2200, 0]
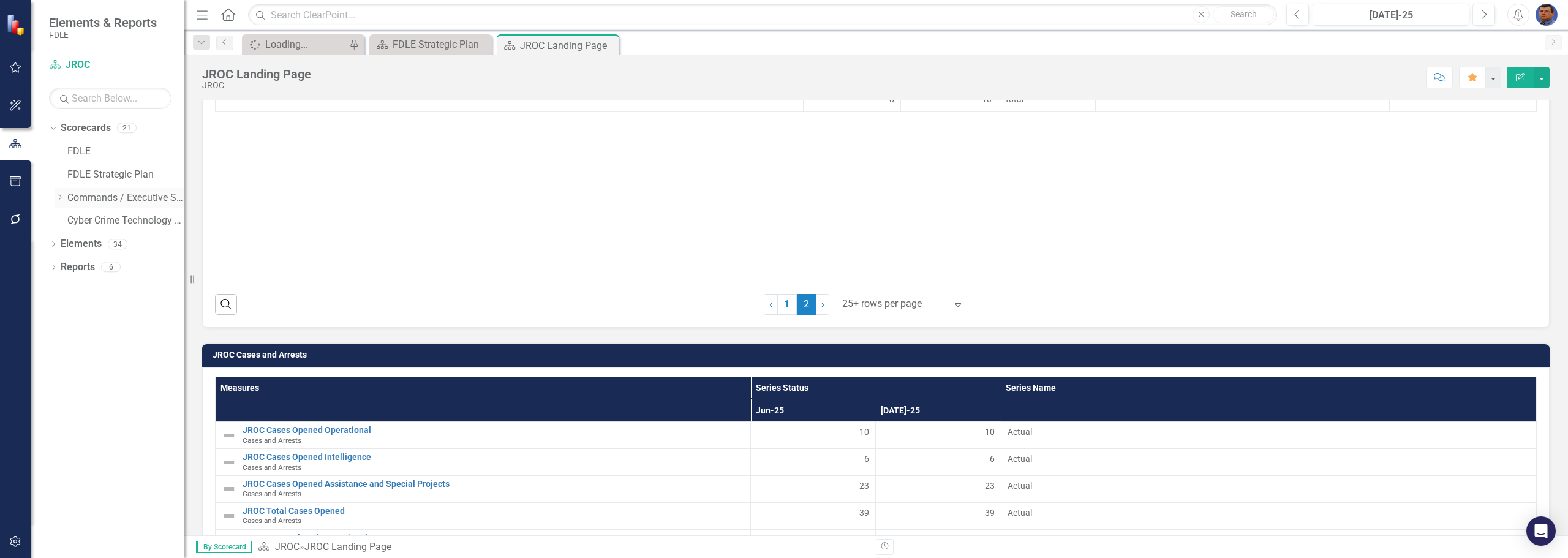
click at [58, 198] on icon "Dropdown" at bounding box center [60, 197] width 9 height 7
click at [72, 223] on icon "Dropdown" at bounding box center [72, 221] width 9 height 7
click at [85, 266] on icon "Dropdown" at bounding box center [84, 267] width 9 height 7
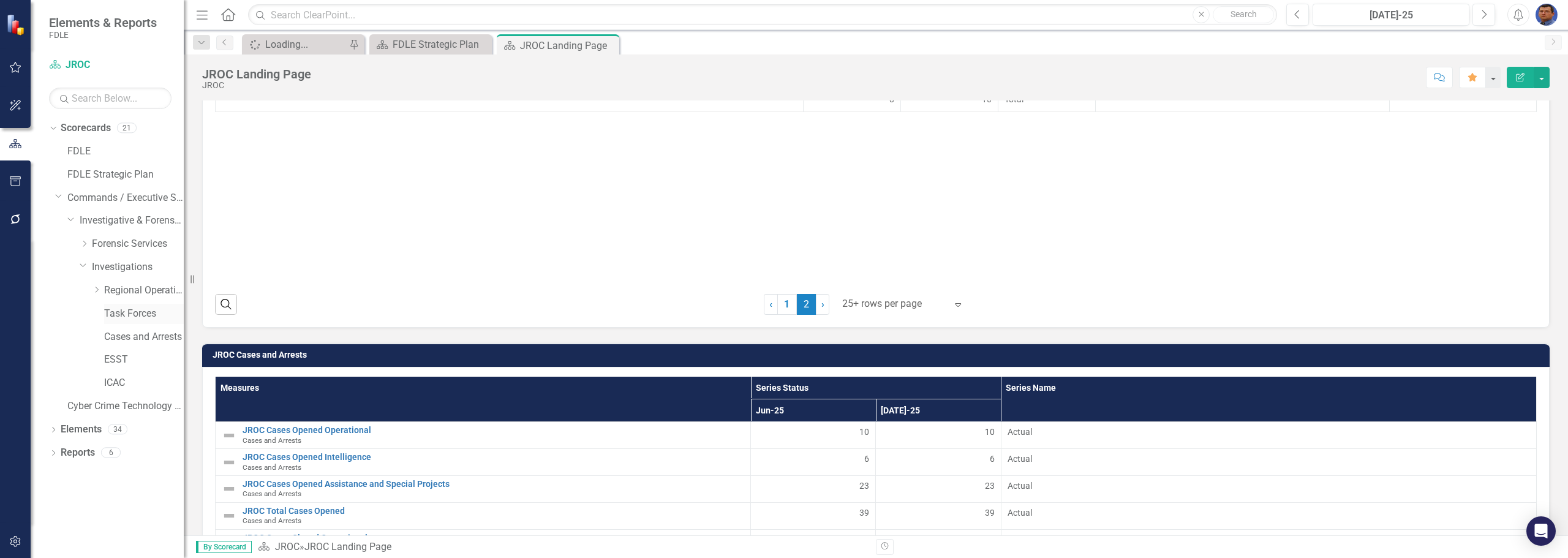
click at [127, 309] on link "Task Forces" at bounding box center [144, 314] width 80 height 14
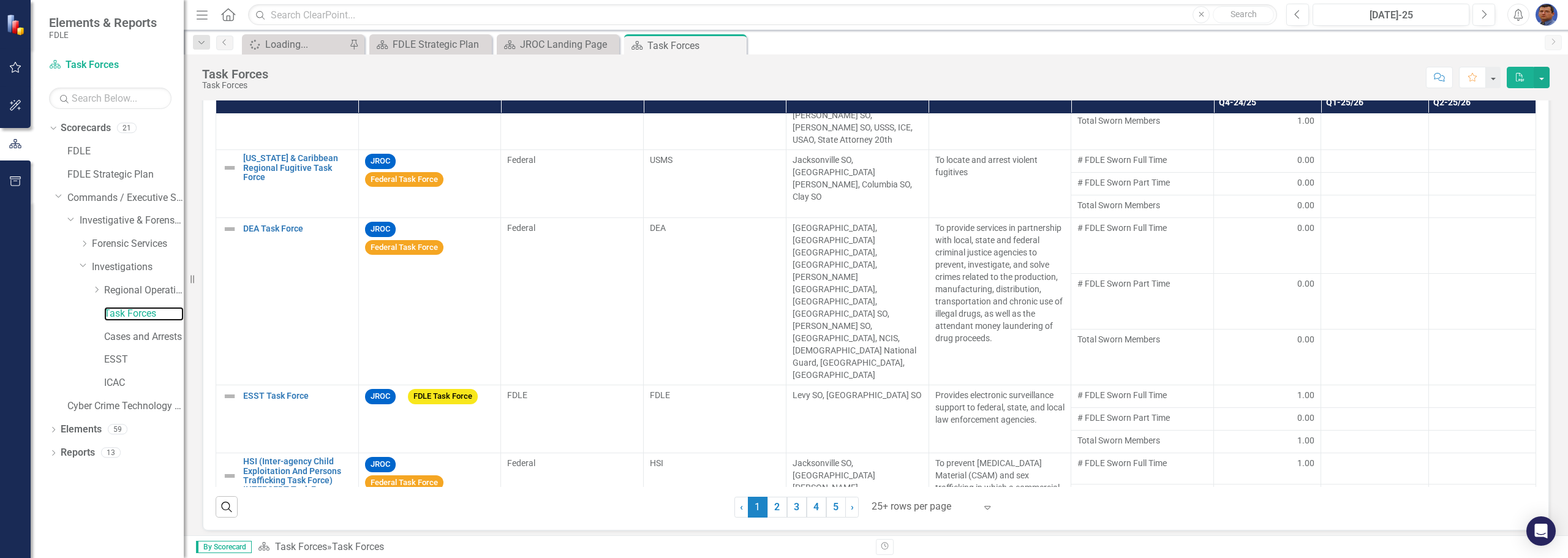
scroll to position [329, 0]
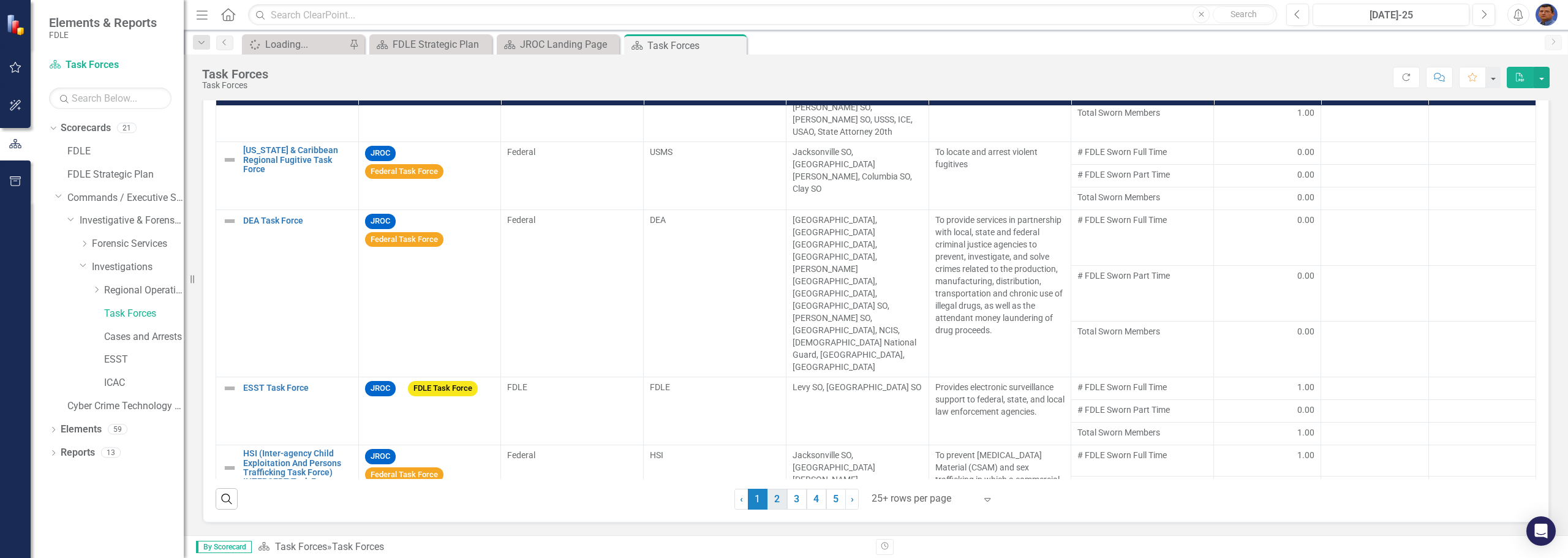
click at [771, 500] on link "2" at bounding box center [777, 499] width 19 height 21
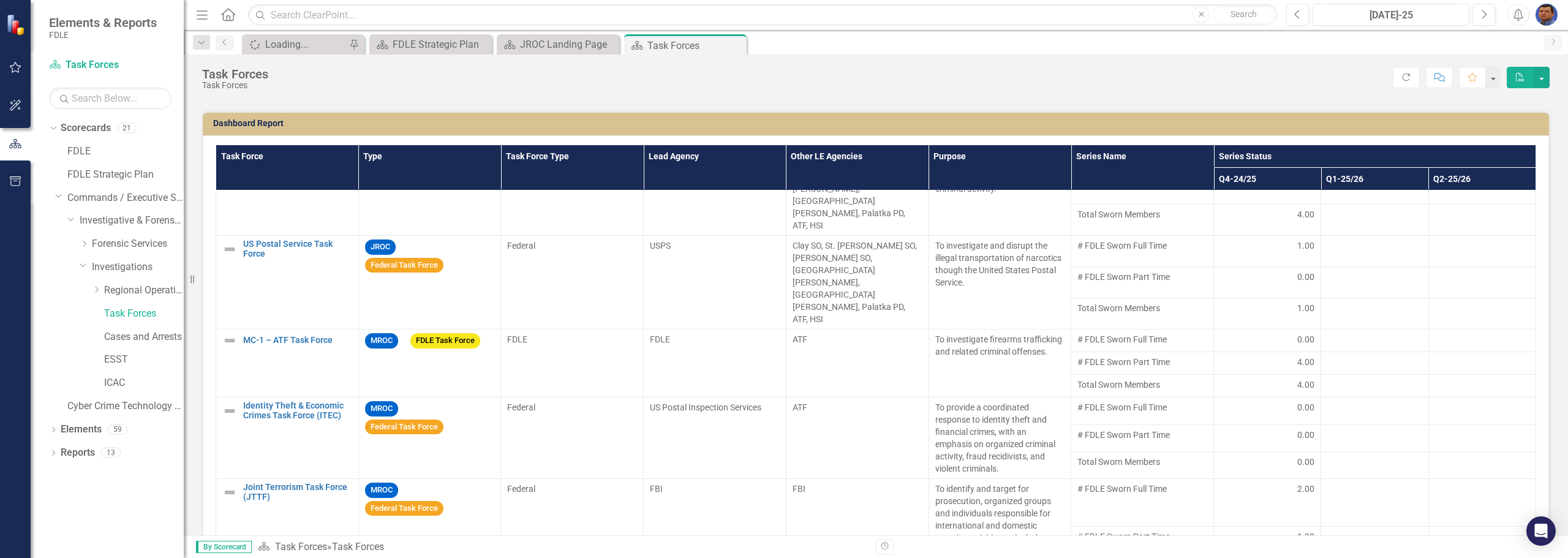
scroll to position [245, 0]
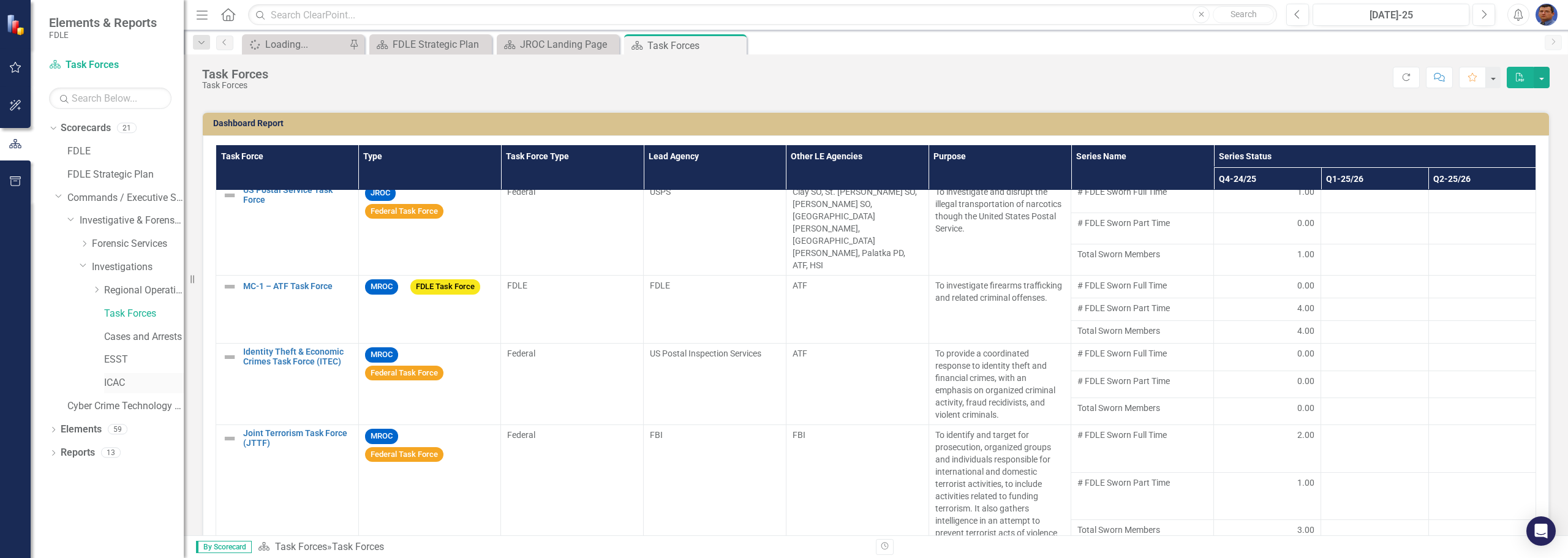
click at [106, 383] on link "ICAC" at bounding box center [144, 383] width 80 height 14
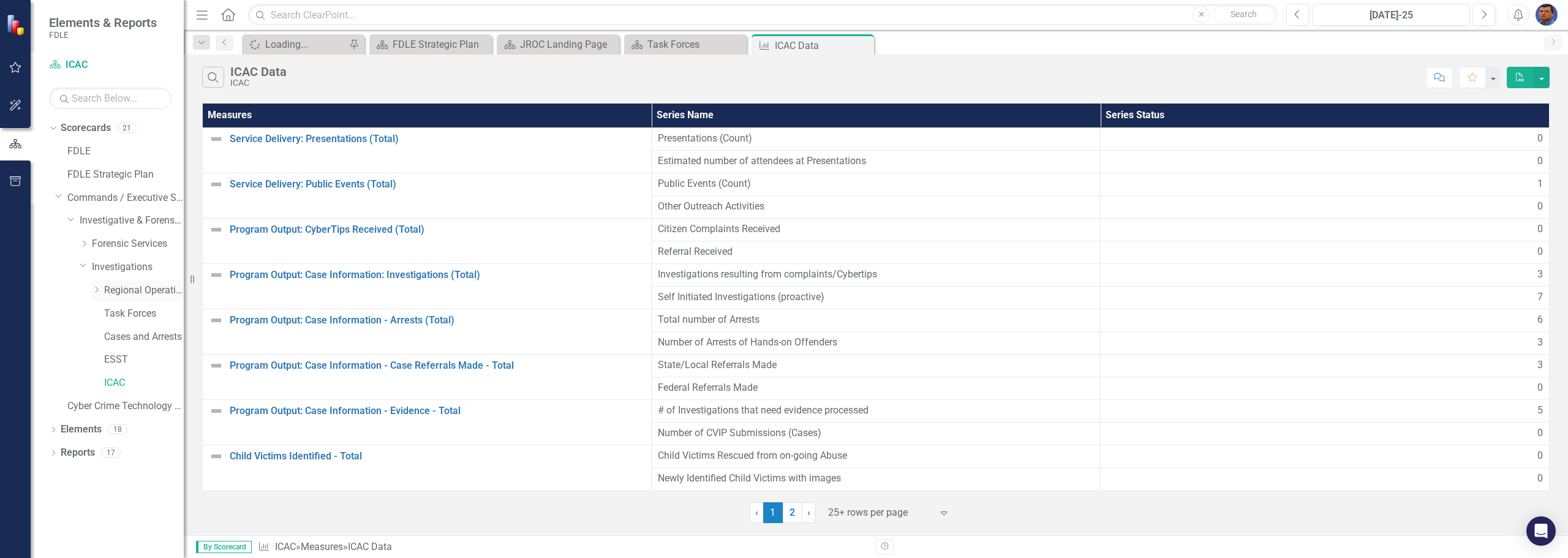
click at [97, 291] on icon "Dropdown" at bounding box center [96, 290] width 9 height 7
click at [121, 337] on link "JROC" at bounding box center [150, 337] width 67 height 14
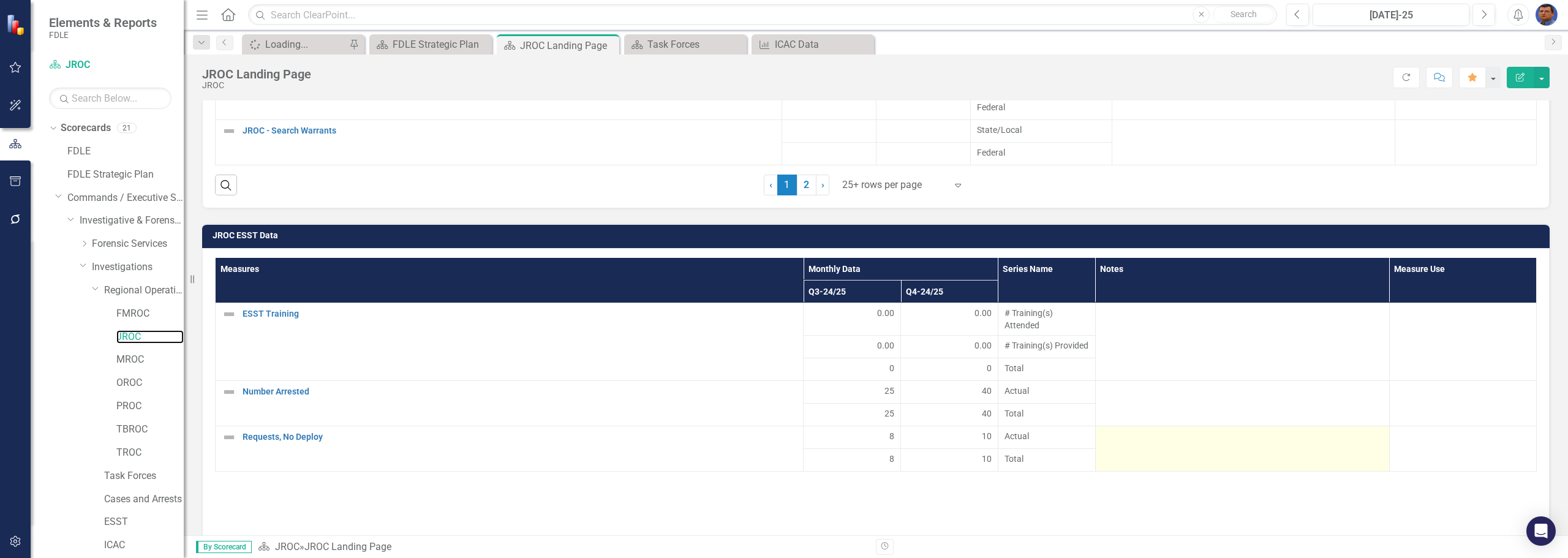
scroll to position [1833, 0]
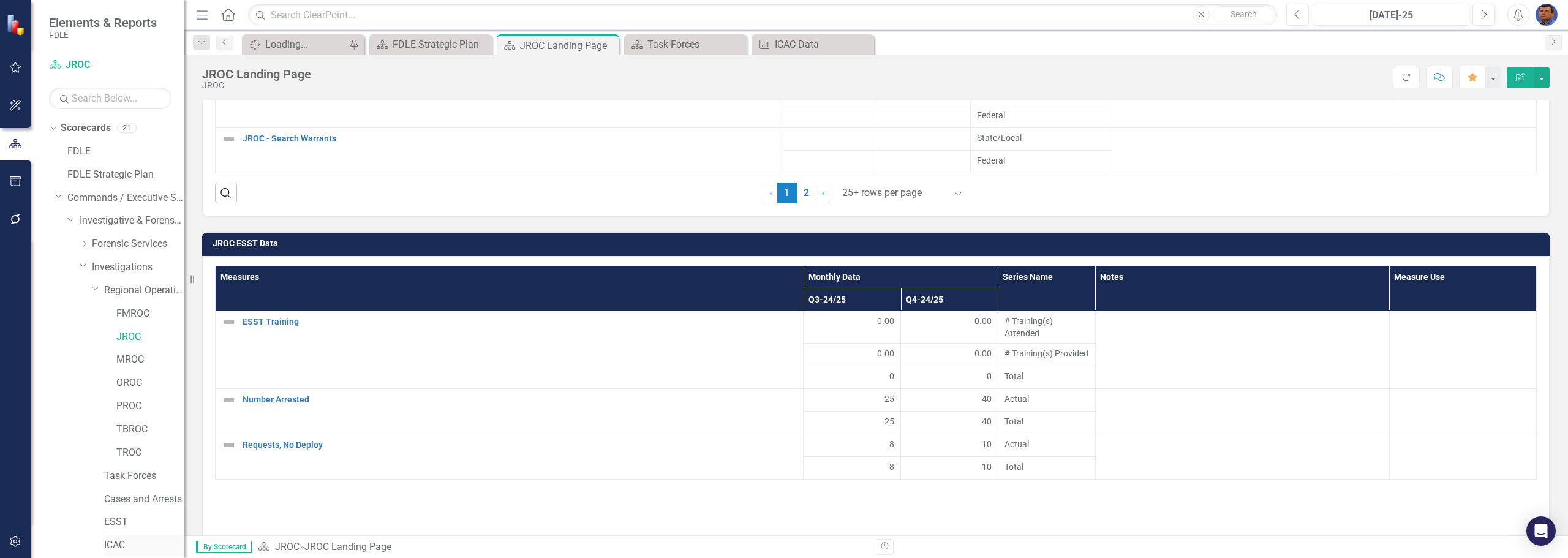
click at [121, 545] on link "ICAC" at bounding box center [144, 545] width 80 height 14
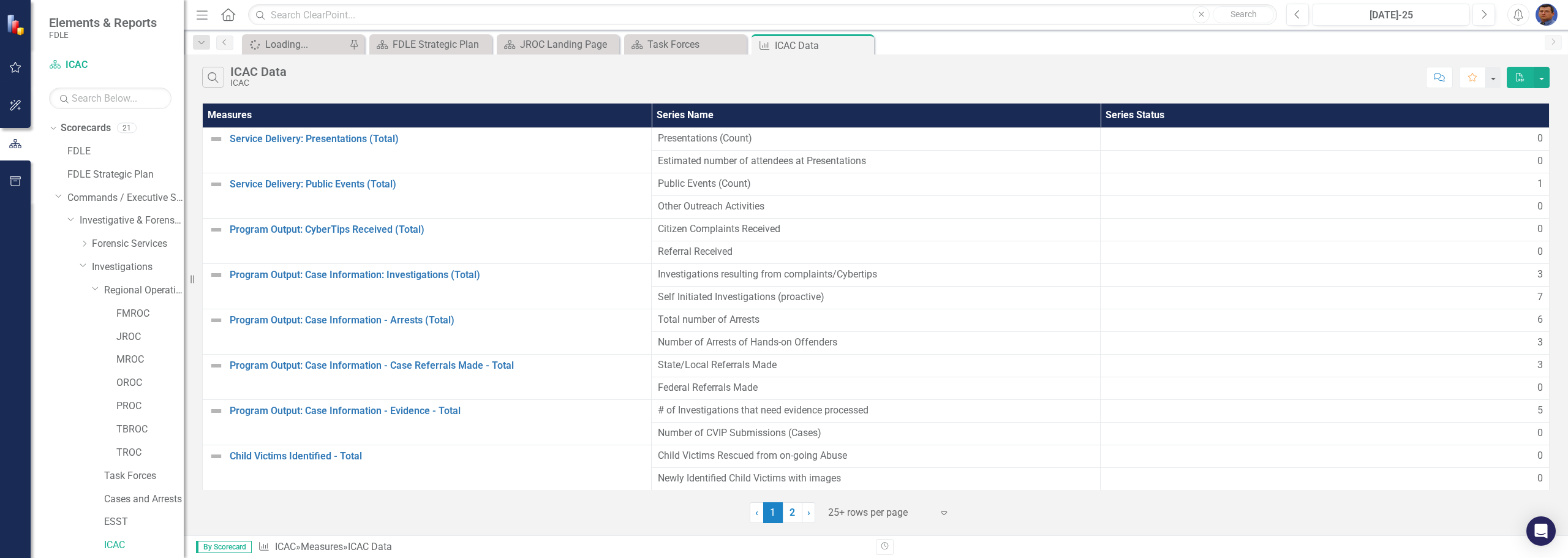
click at [911, 74] on div "Search ICAC Data ICAC" at bounding box center [811, 77] width 1218 height 21
click at [141, 332] on link "JROC" at bounding box center [150, 337] width 67 height 14
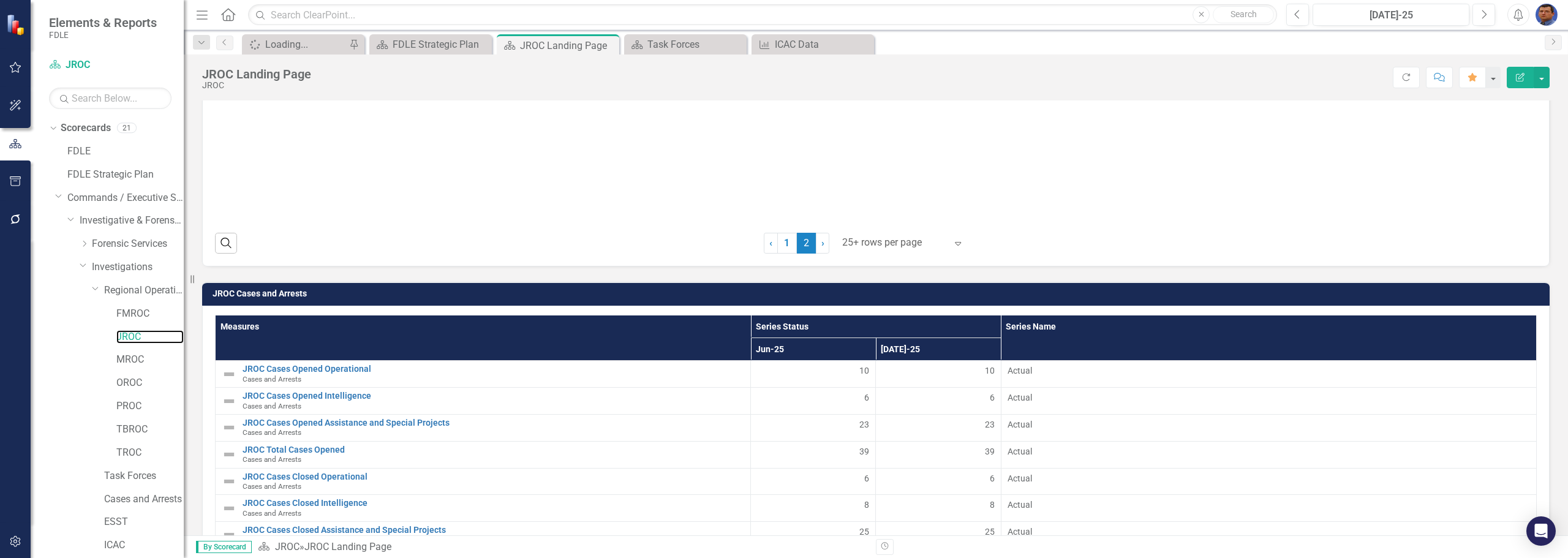
scroll to position [2200, 0]
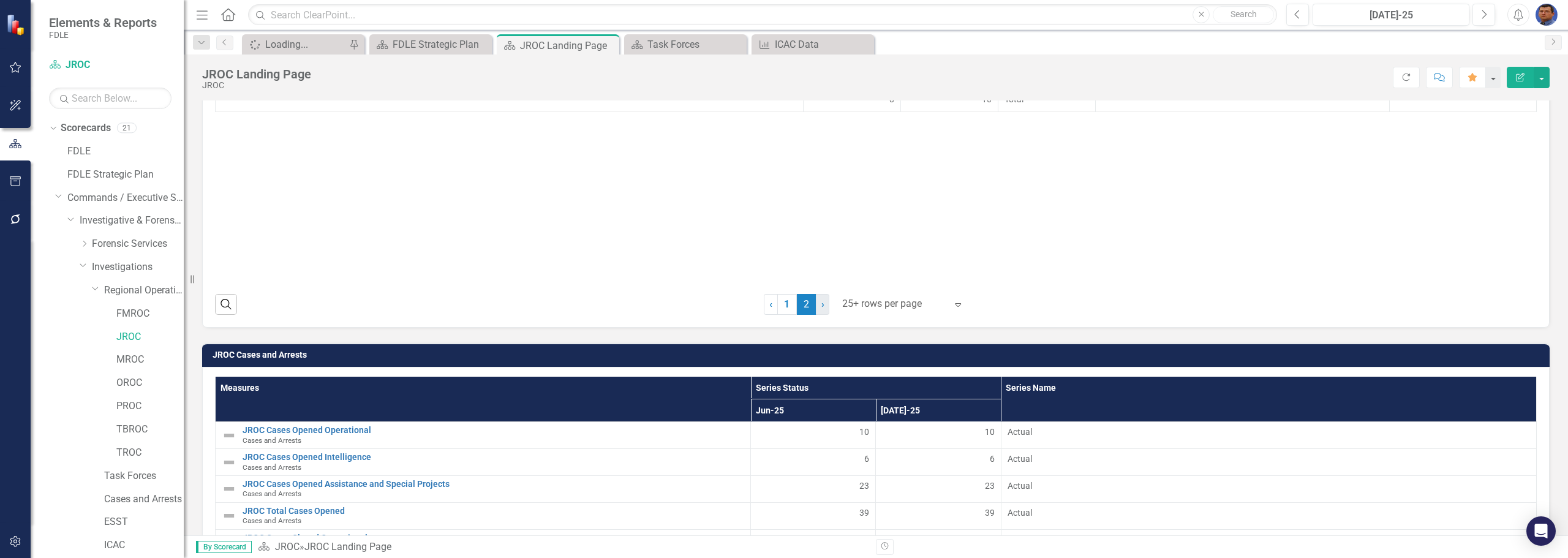
click at [821, 308] on span "›" at bounding box center [823, 304] width 3 height 12
click at [777, 308] on link "1" at bounding box center [787, 304] width 19 height 21
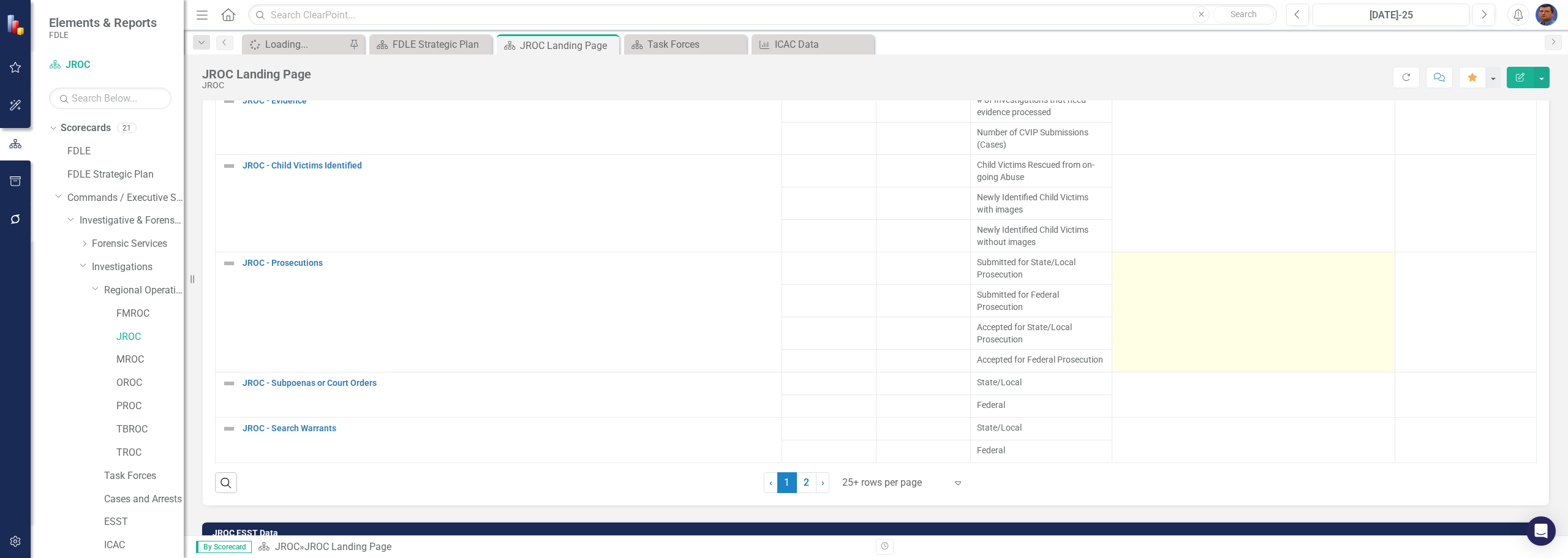
scroll to position [1588, 0]
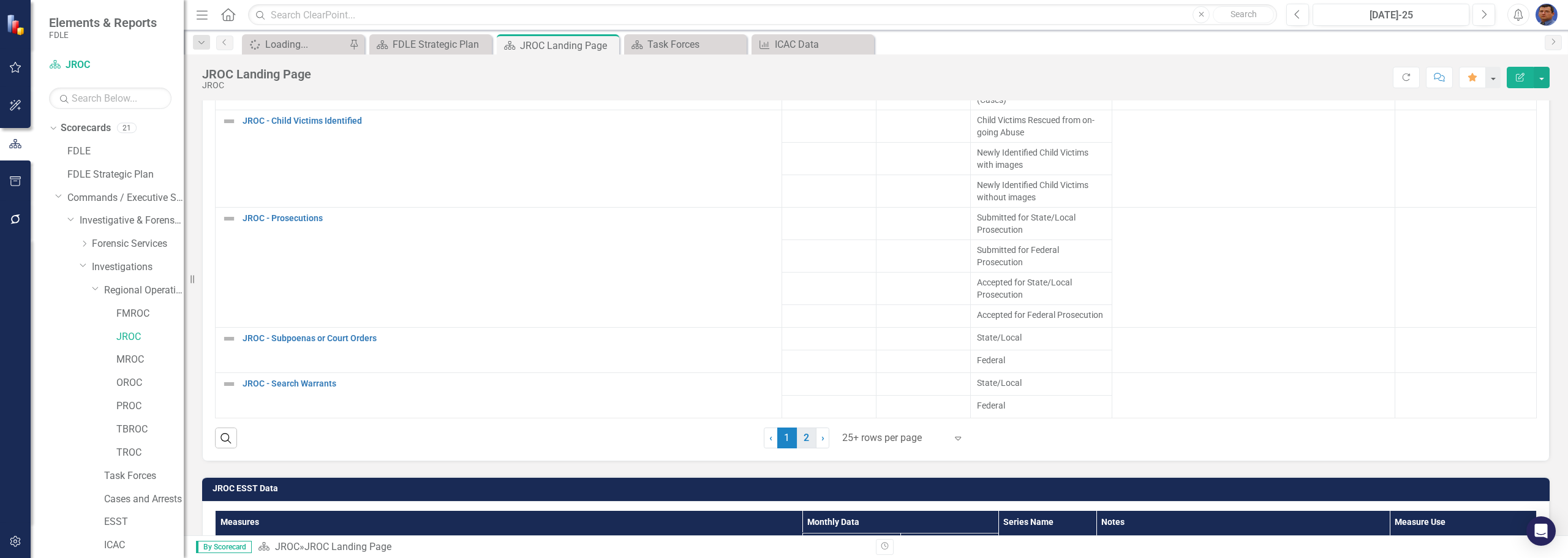
click at [799, 436] on link "2" at bounding box center [806, 438] width 19 height 21
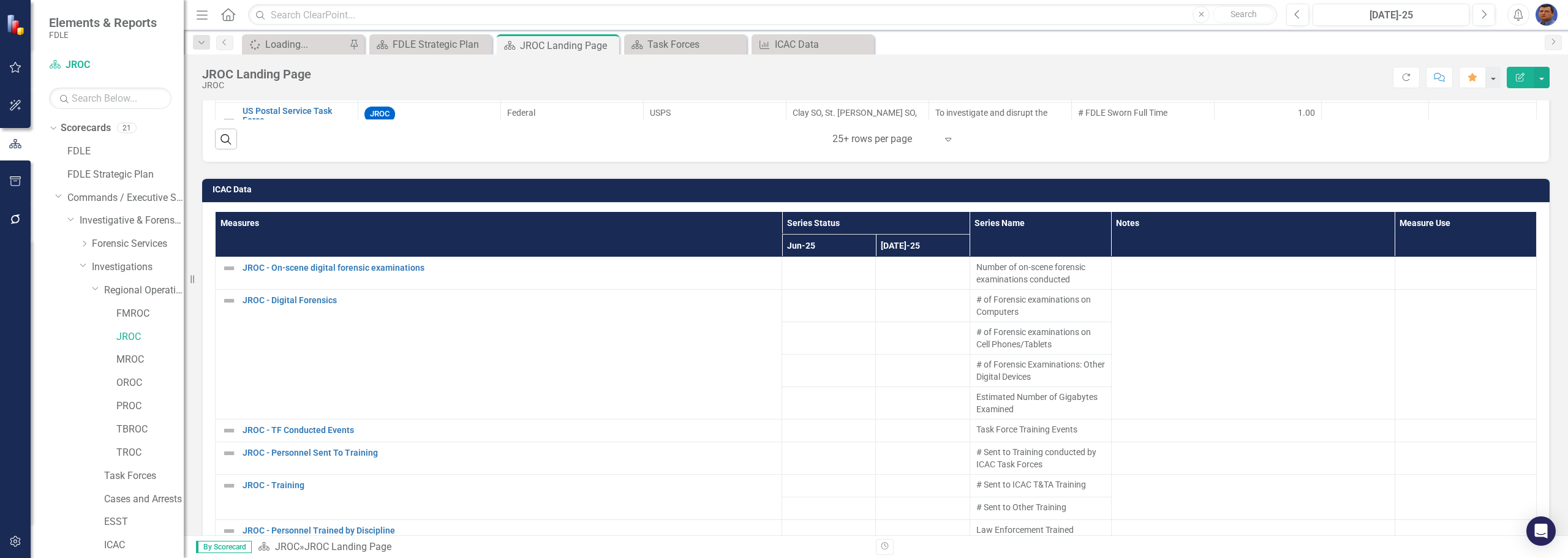
scroll to position [1404, 0]
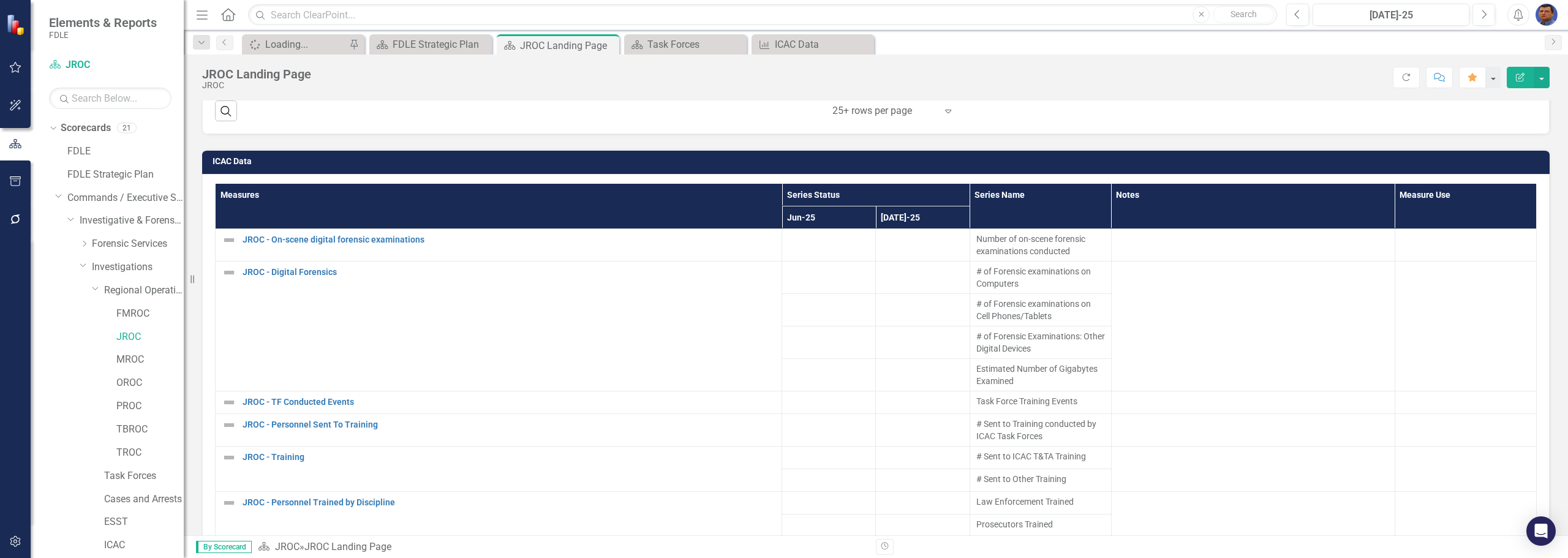
click at [1520, 77] on icon "Edit Report" at bounding box center [1520, 77] width 11 height 9
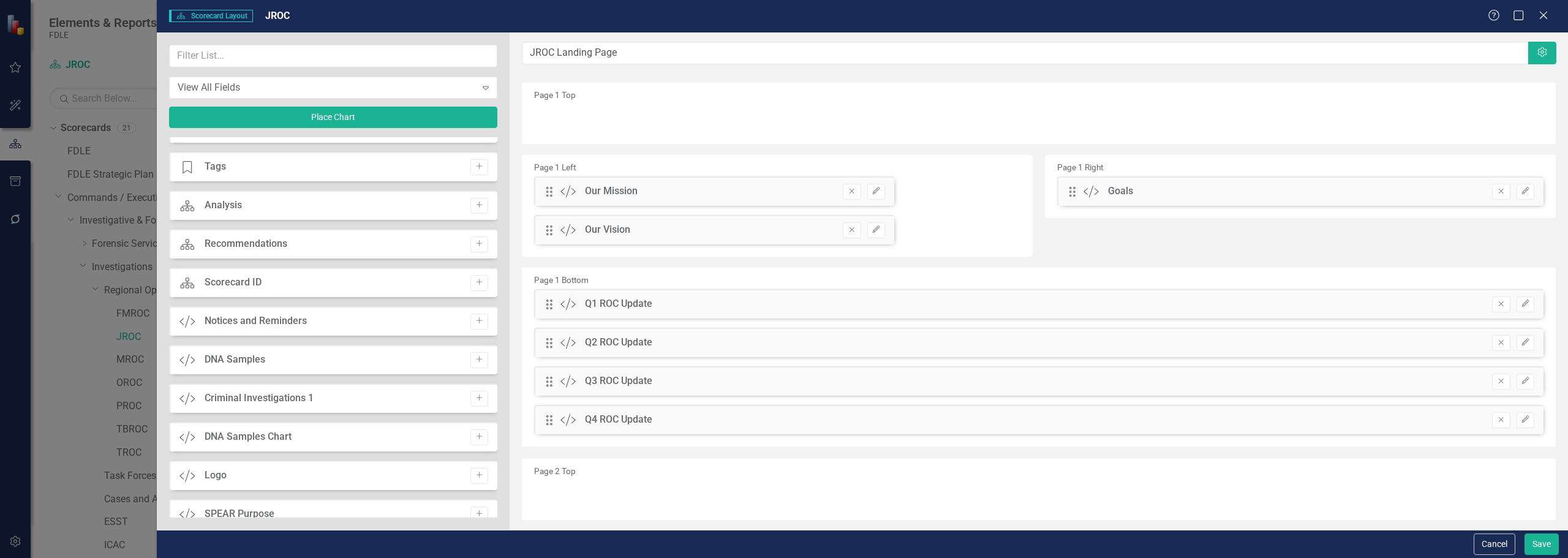
scroll to position [0, 0]
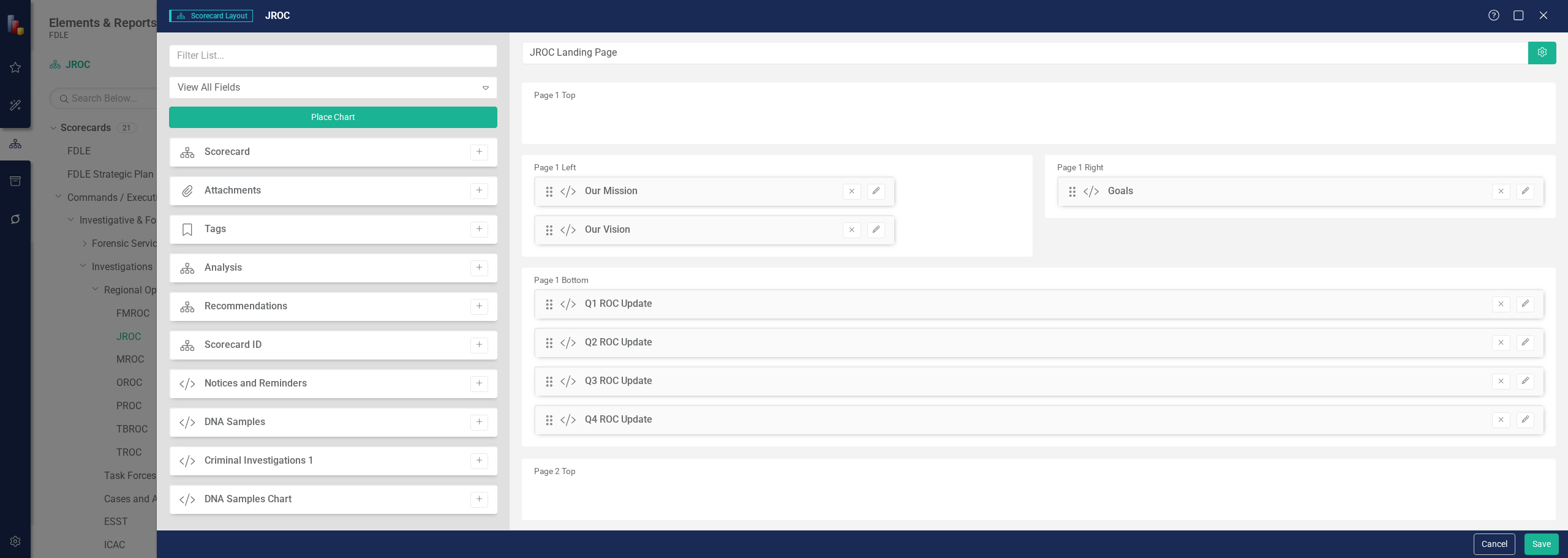
click at [109, 45] on div "Scorecard Scorecard Layout JROC Help Maximize Close View All Fields Expand Plac…" at bounding box center [784, 279] width 1568 height 558
click at [1544, 9] on icon "Close" at bounding box center [1543, 15] width 16 height 12
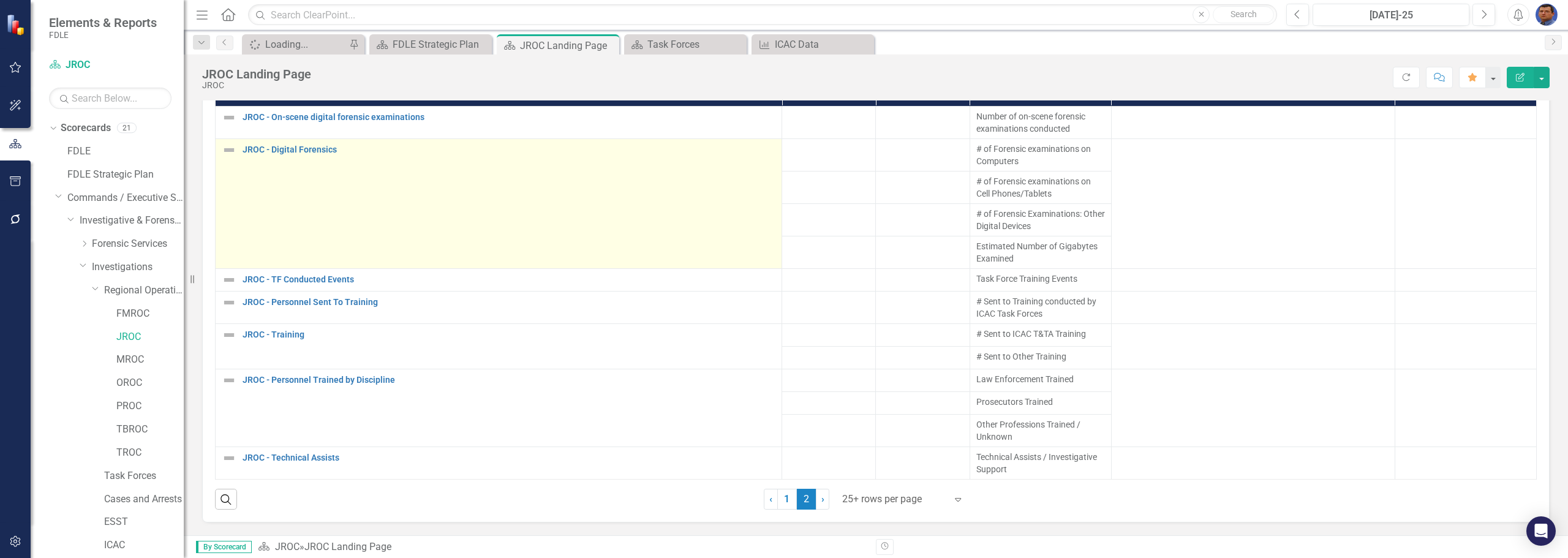
scroll to position [1588, 0]
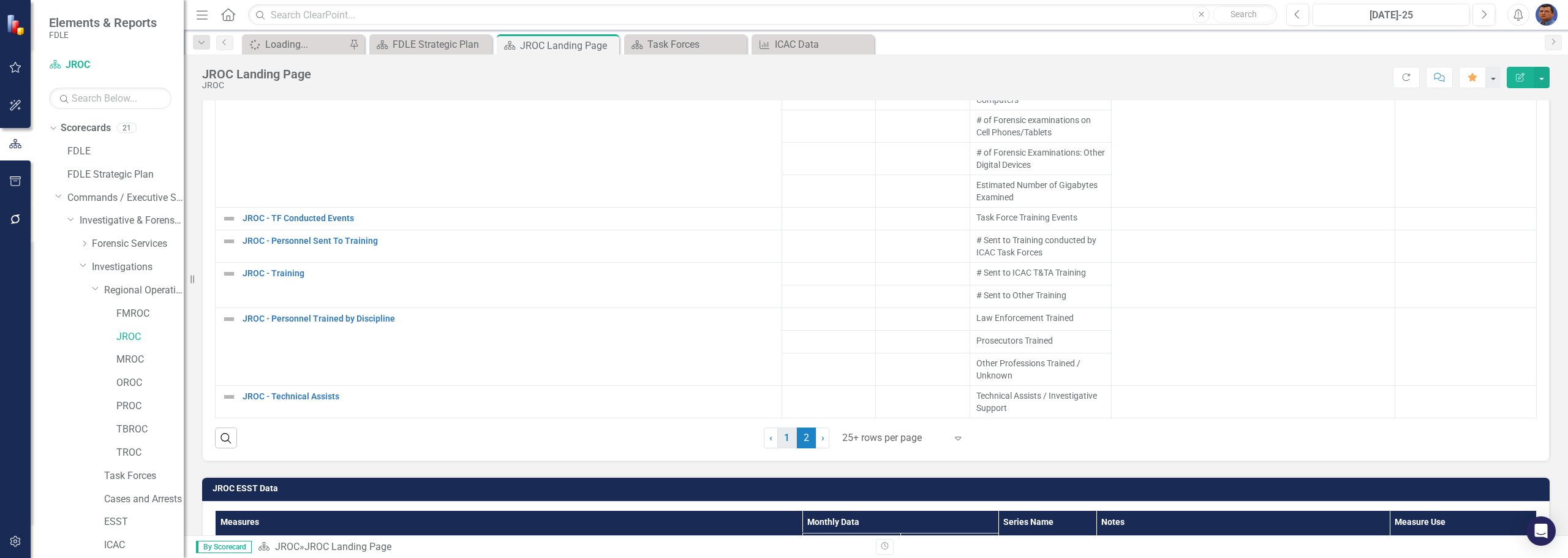
click at [783, 434] on link "1" at bounding box center [787, 438] width 19 height 21
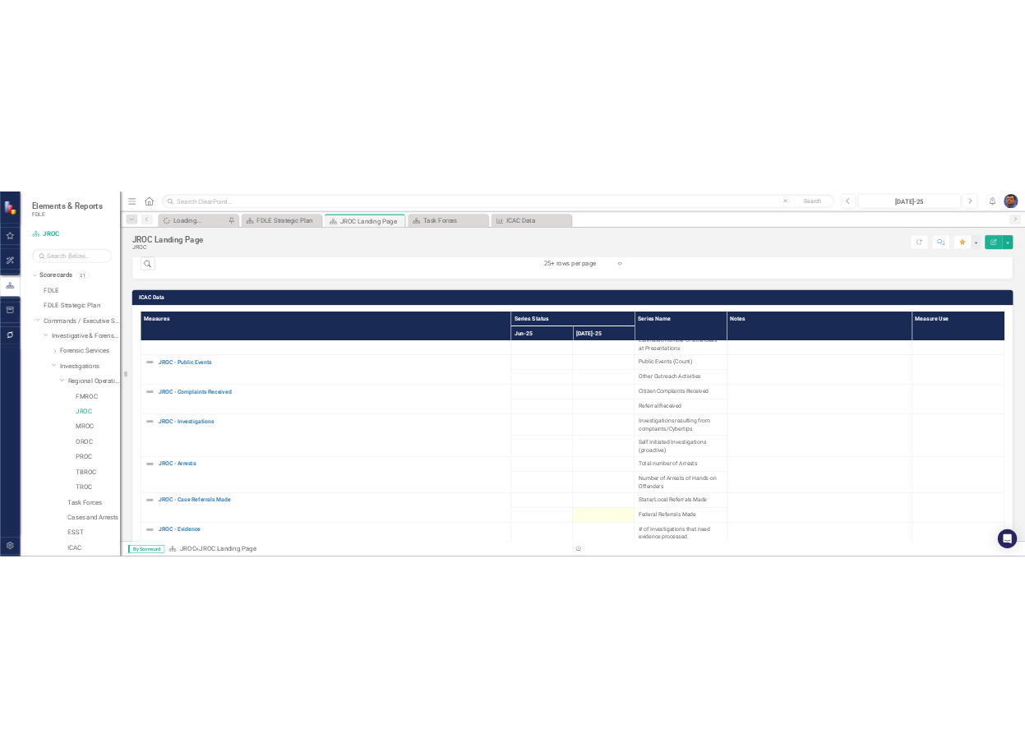
scroll to position [0, 0]
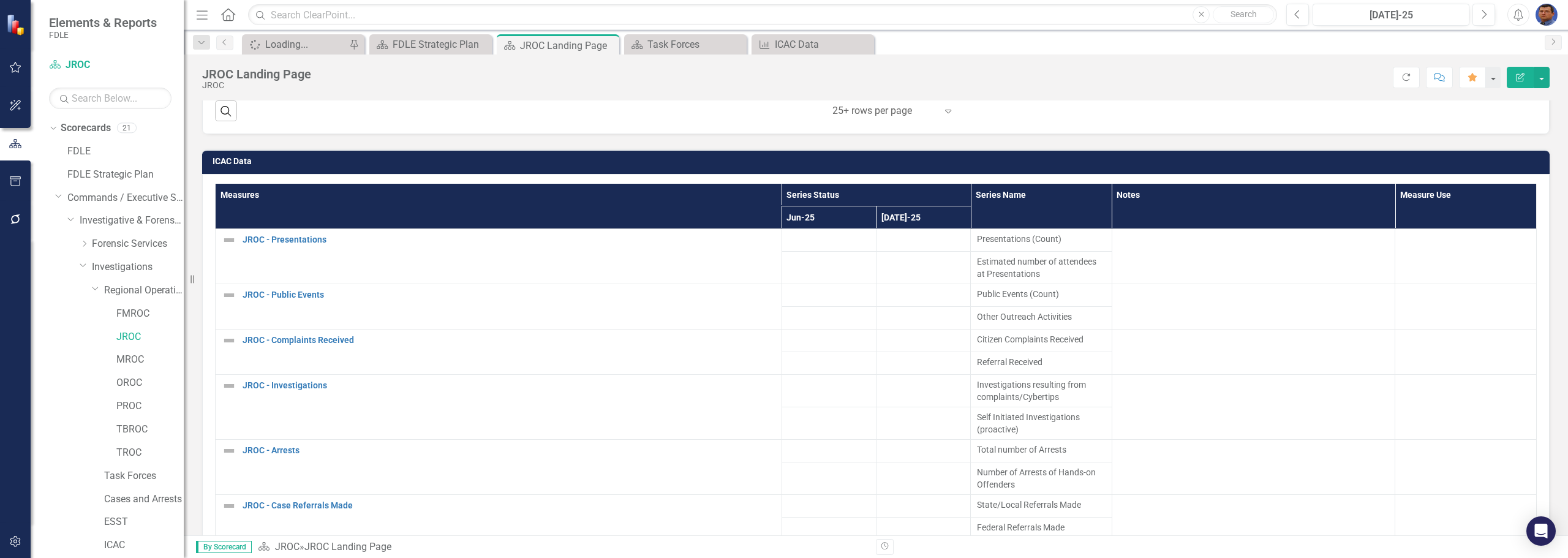
click at [1109, 83] on div "Score: N/A Jul-25 Completed Refresh Comment Favorite Edit Report" at bounding box center [933, 77] width 1232 height 21
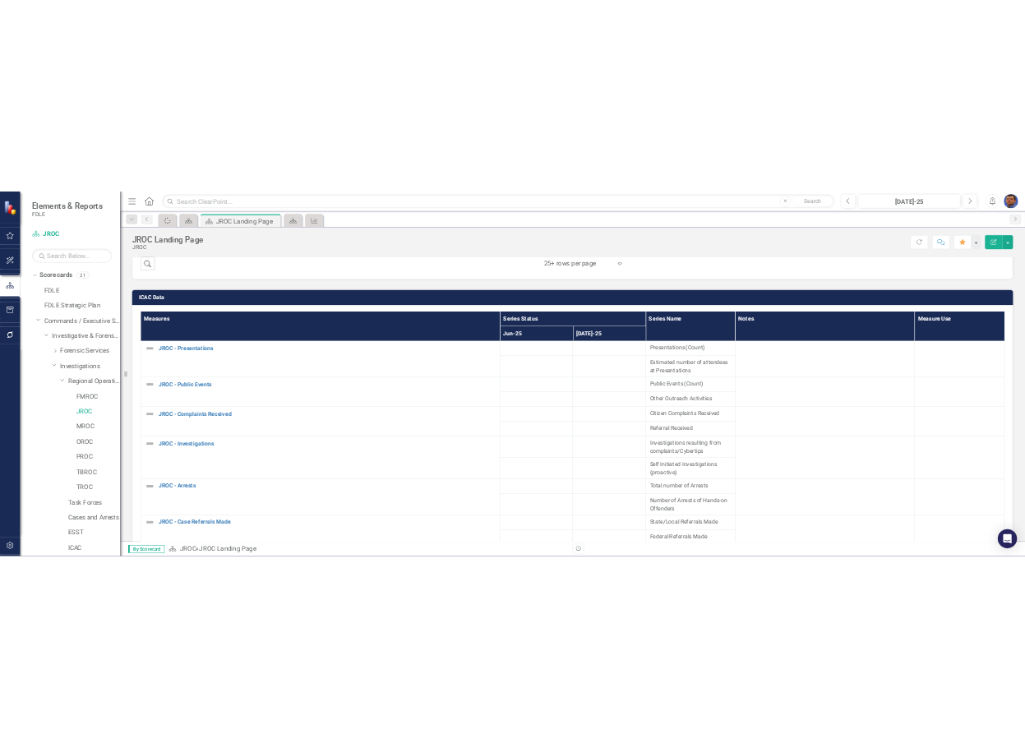
scroll to position [2080, 0]
